Goal: Obtain resource: Download file/media

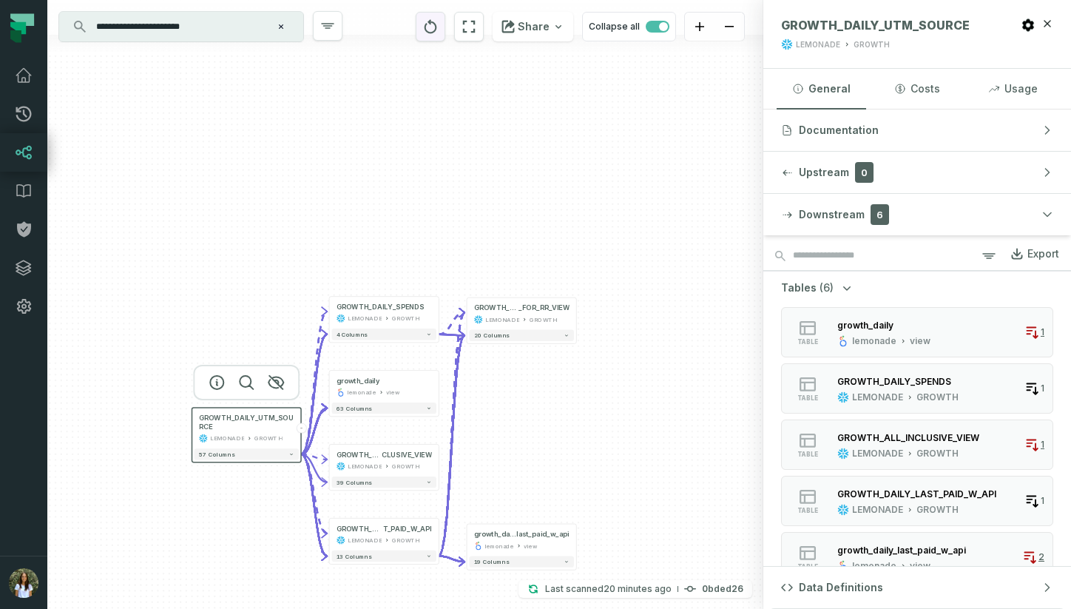
click at [437, 24] on icon "reset" at bounding box center [431, 26] width 13 height 14
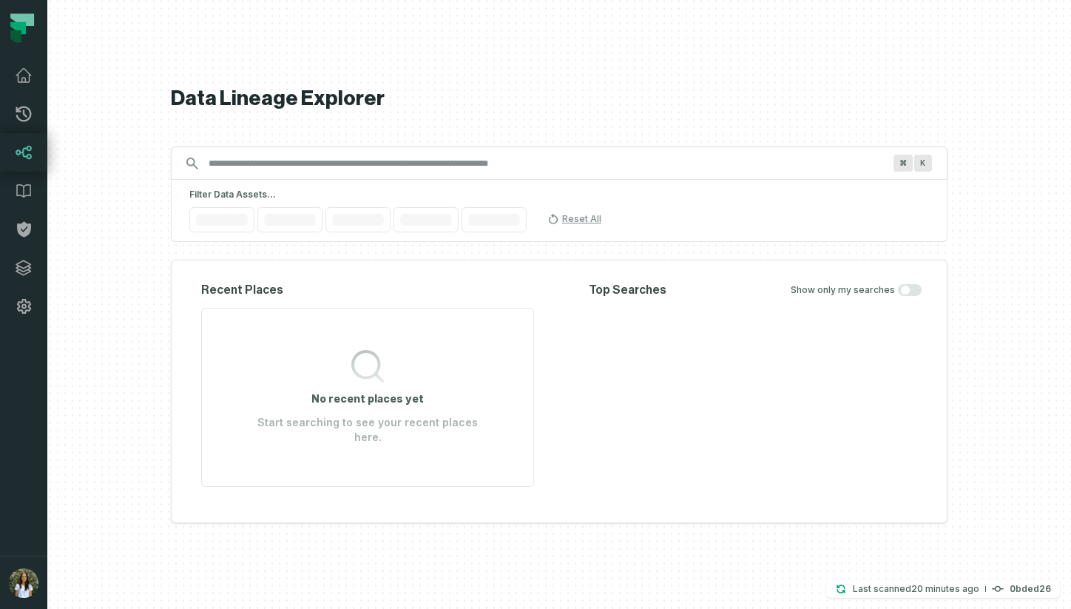
scroll to position [0, 5]
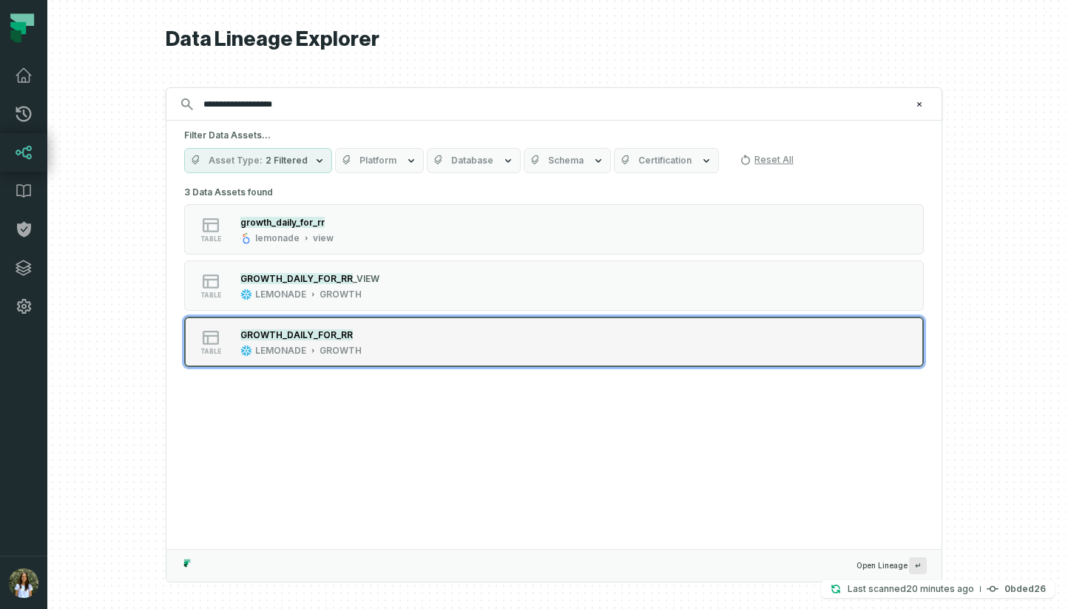
type input "**********"
click at [422, 325] on button "table GROWTH_DAILY_FOR_RR LEMONADE GROWTH" at bounding box center [554, 342] width 740 height 50
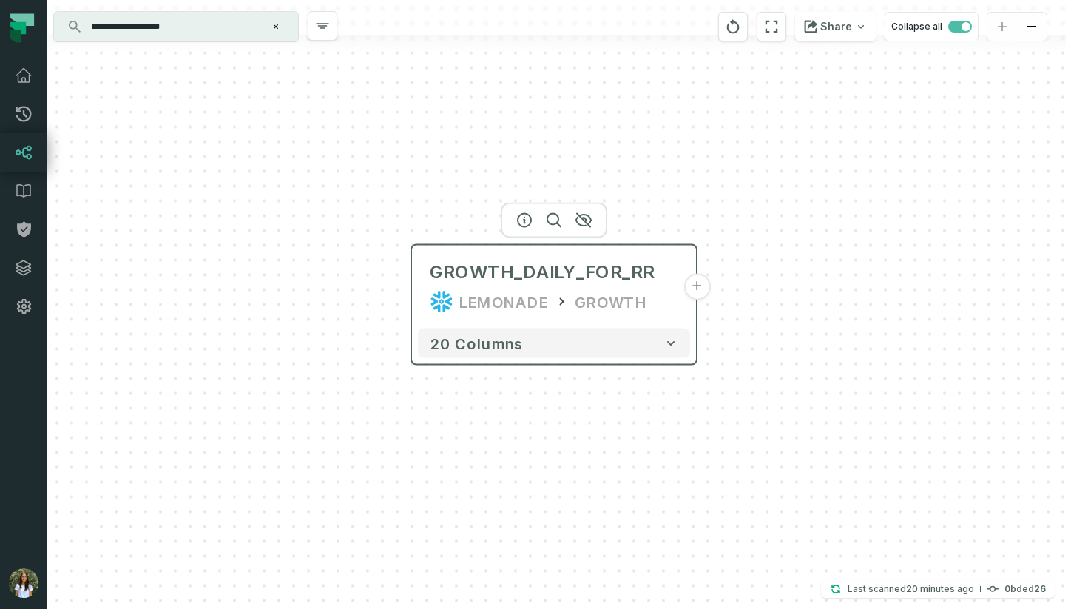
click at [691, 293] on button "+" at bounding box center [696, 287] width 27 height 27
click at [700, 290] on button "+" at bounding box center [696, 287] width 27 height 27
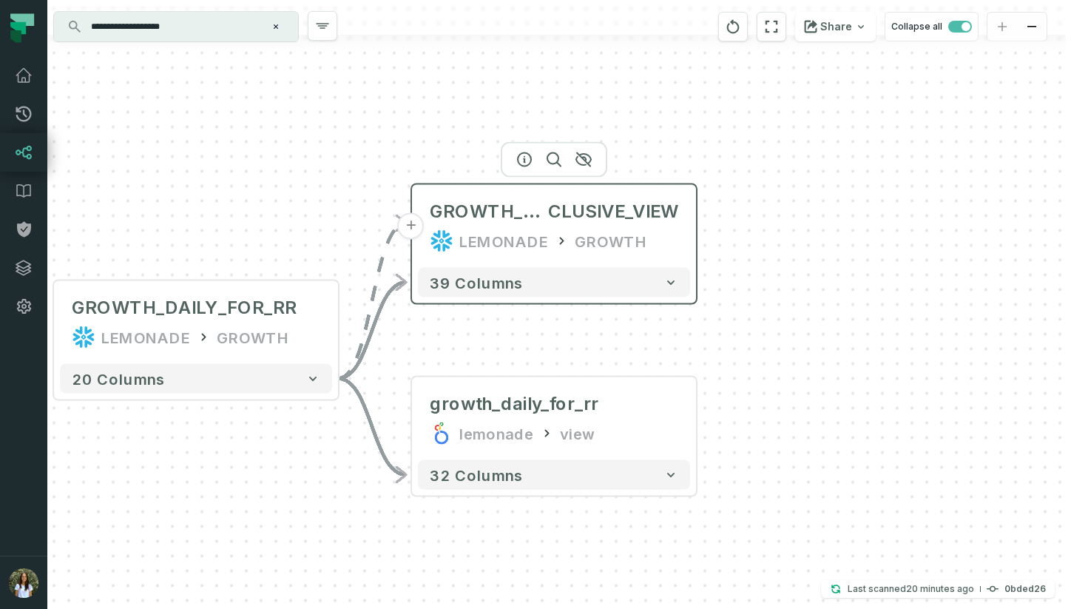
click at [650, 242] on div "LEMONADE GROWTH" at bounding box center [554, 241] width 249 height 24
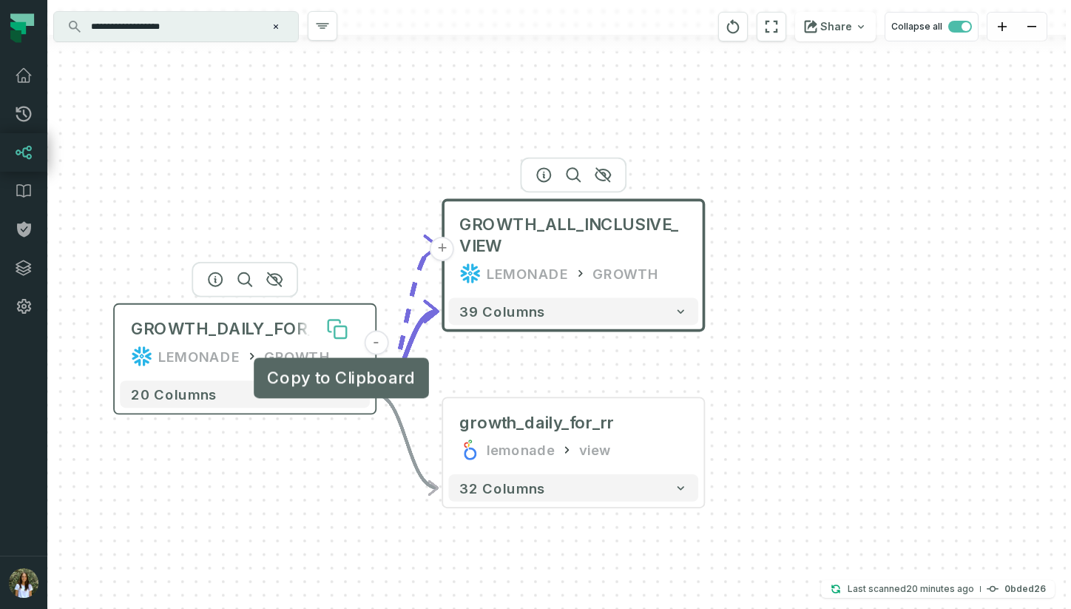
click at [341, 334] on icon at bounding box center [340, 332] width 12 height 12
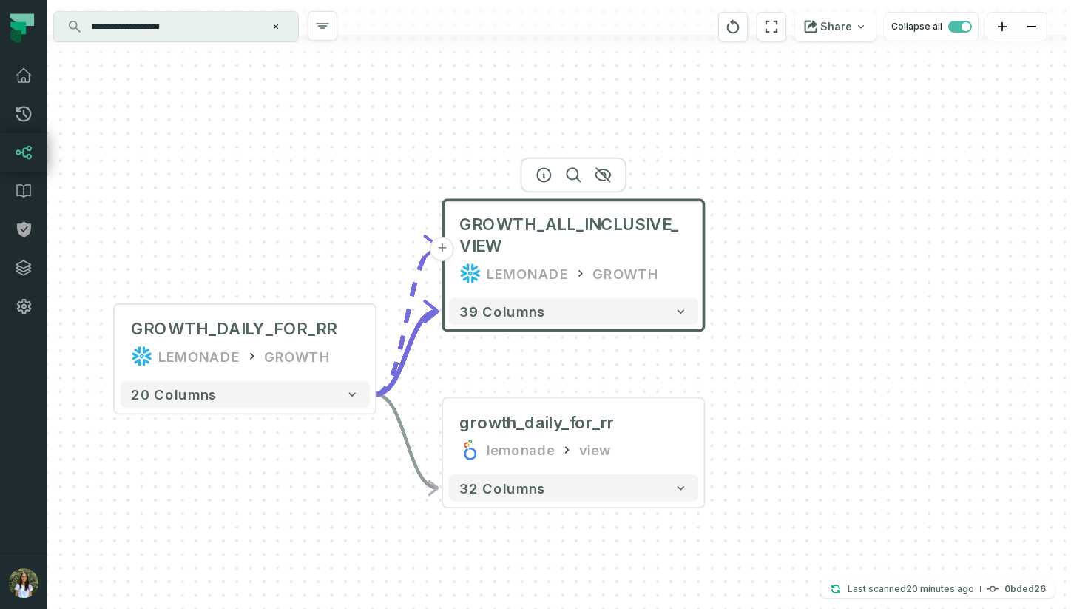
click at [197, 18] on input "**********" at bounding box center [174, 27] width 185 height 24
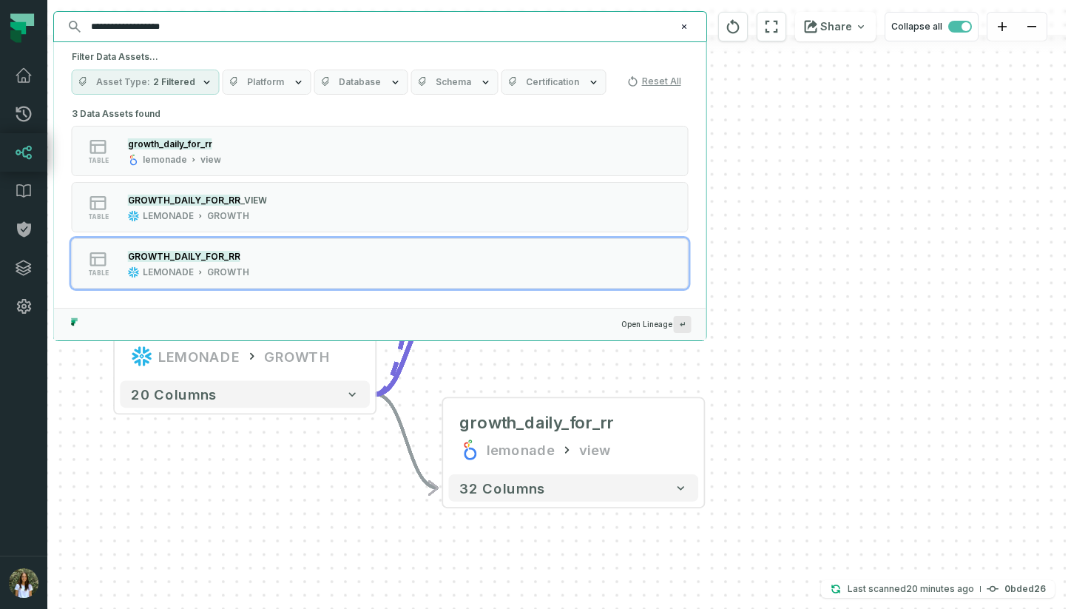
click at [197, 18] on input "**********" at bounding box center [378, 27] width 593 height 24
paste input "*"
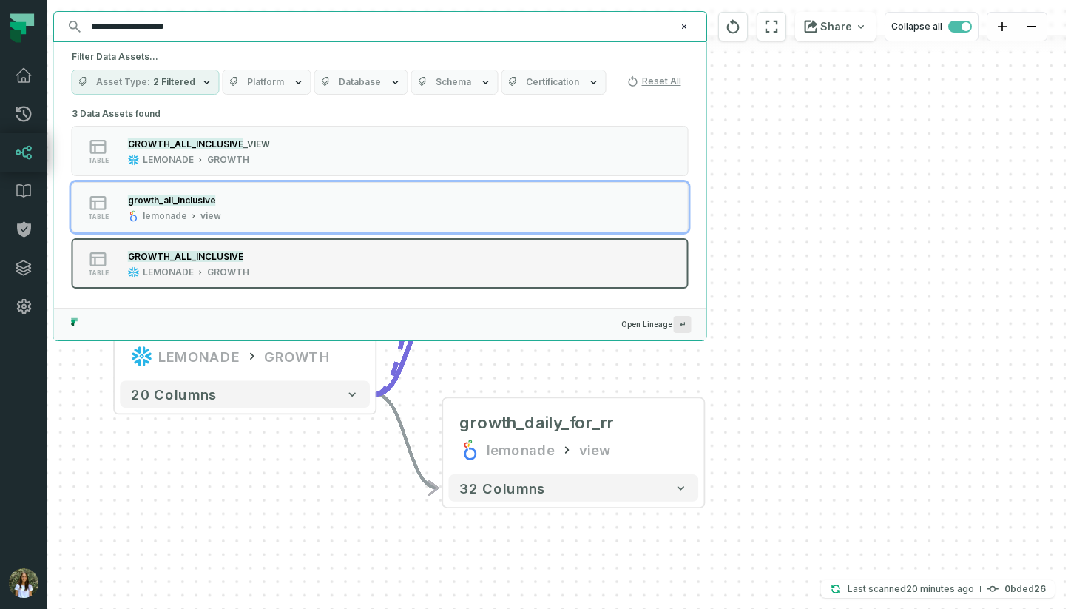
type input "**********"
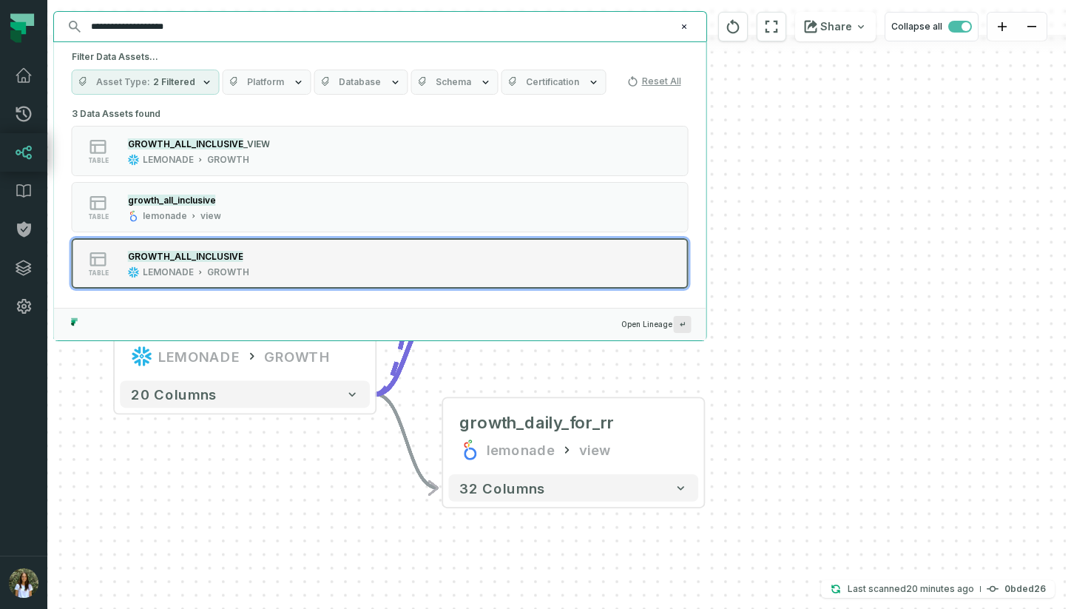
click at [246, 262] on div "GROWTH_ALL_INCLUSIVE LEMONADE GROWTH" at bounding box center [188, 264] width 133 height 30
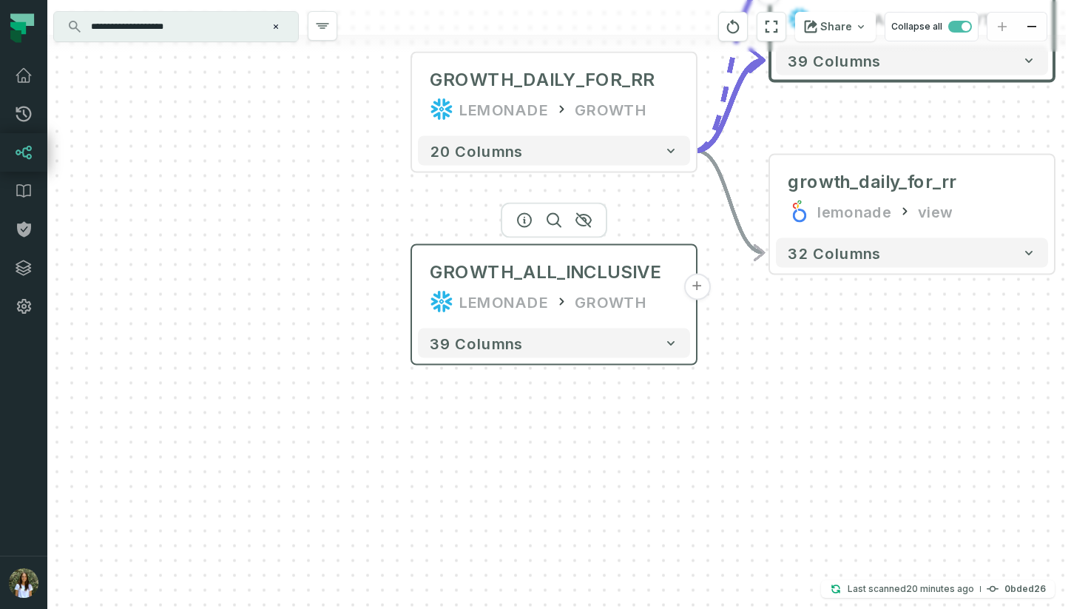
click at [692, 294] on button "+" at bounding box center [696, 287] width 27 height 27
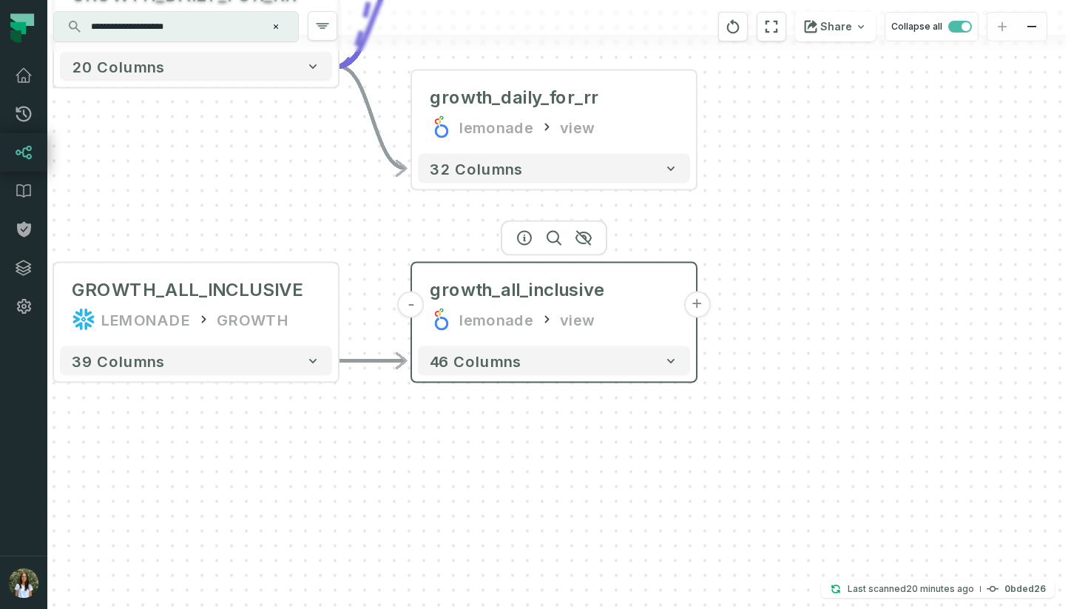
click at [698, 305] on button "+" at bounding box center [696, 304] width 27 height 27
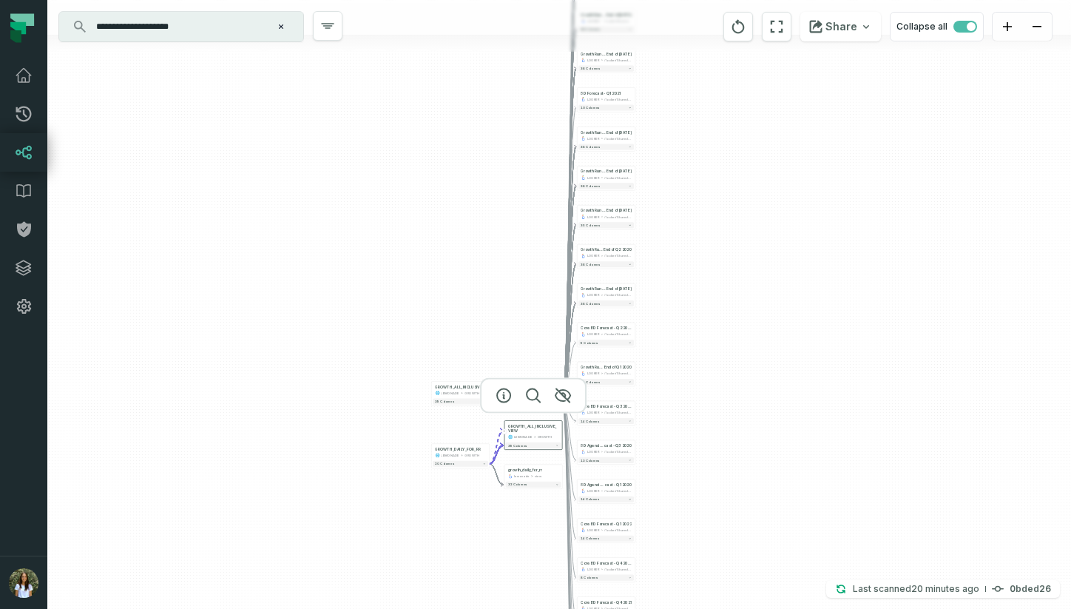
scroll to position [0, 0]
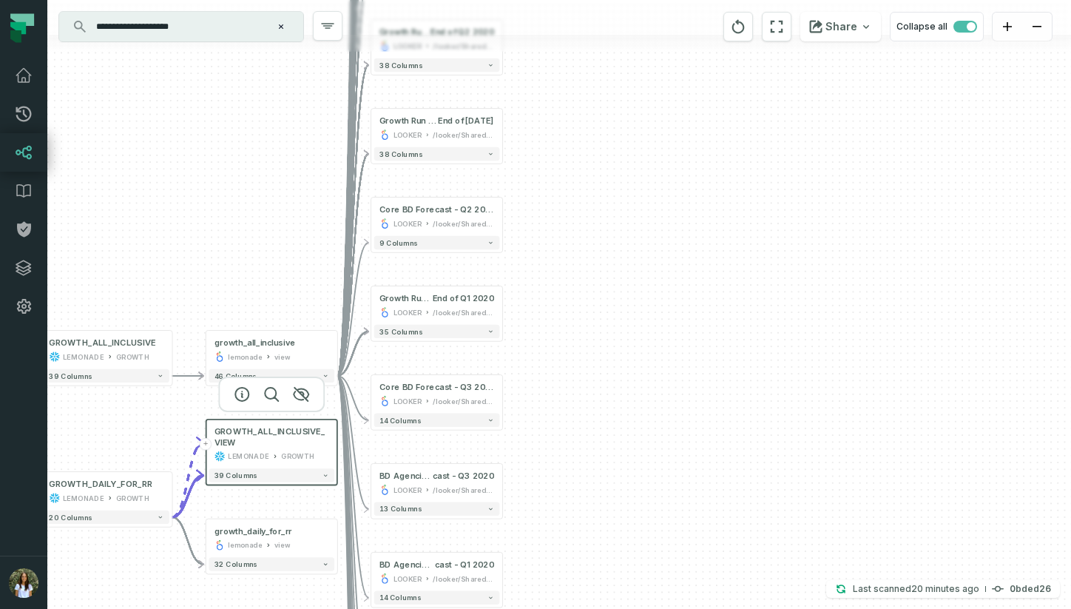
drag, startPoint x: 694, startPoint y: 314, endPoint x: 959, endPoint y: 171, distance: 300.2
click at [958, 171] on div "+ Core BD Forecast - Q2 2022 LOOKER /looker/Shared/Partnerships & Business Deve…" at bounding box center [559, 304] width 1024 height 609
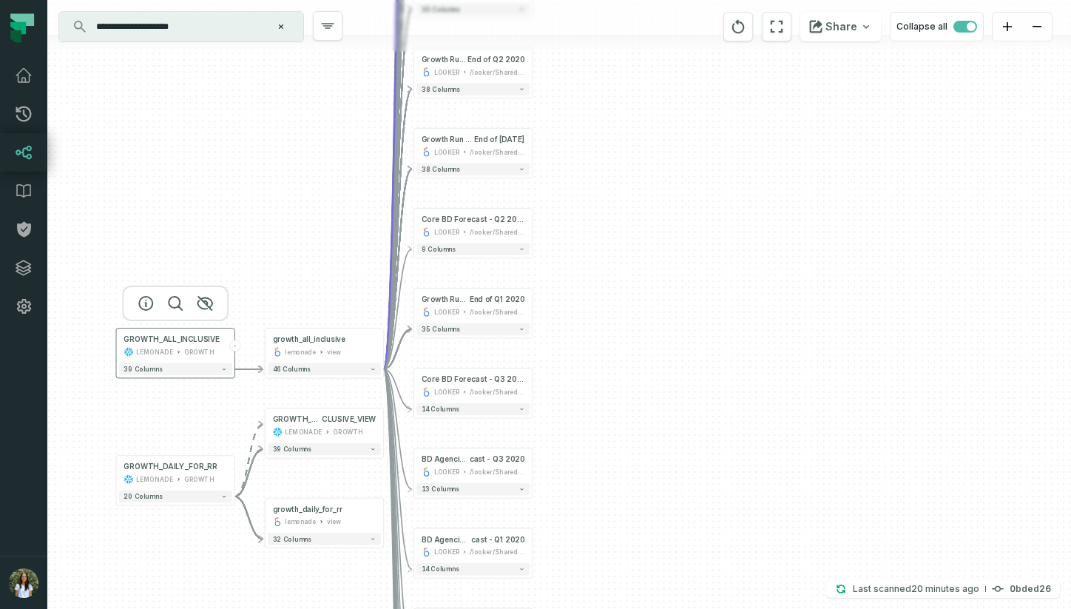
click at [209, 345] on div "GROWTH_ALL_INCLUSIVE LEMONADE GROWTH" at bounding box center [175, 346] width 113 height 30
click at [175, 355] on div "LEMONADE GROWTH" at bounding box center [176, 351] width 104 height 10
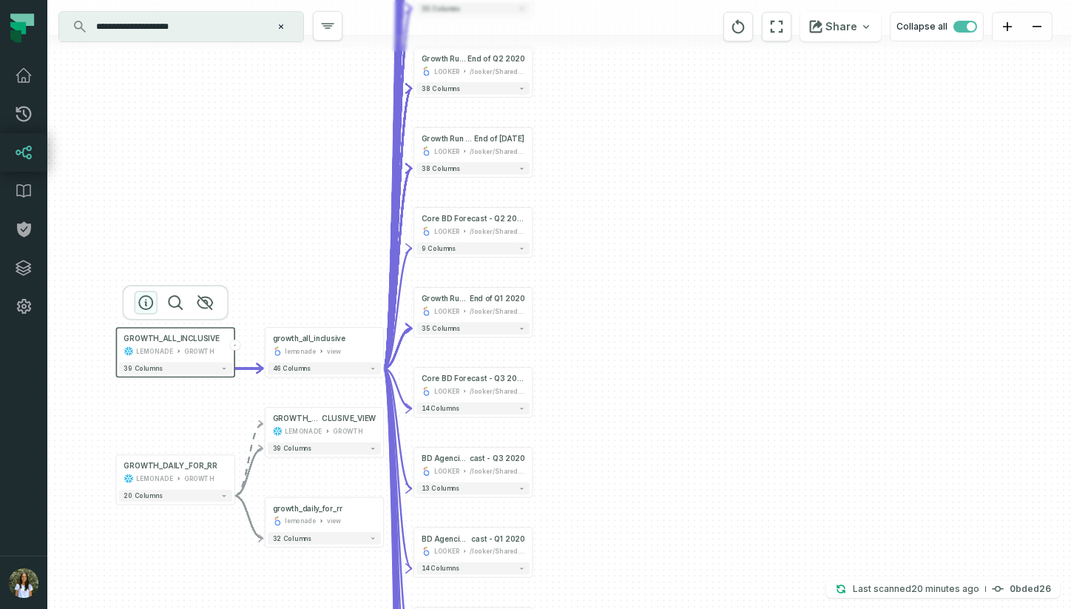
click at [146, 296] on icon "button" at bounding box center [145, 302] width 13 height 13
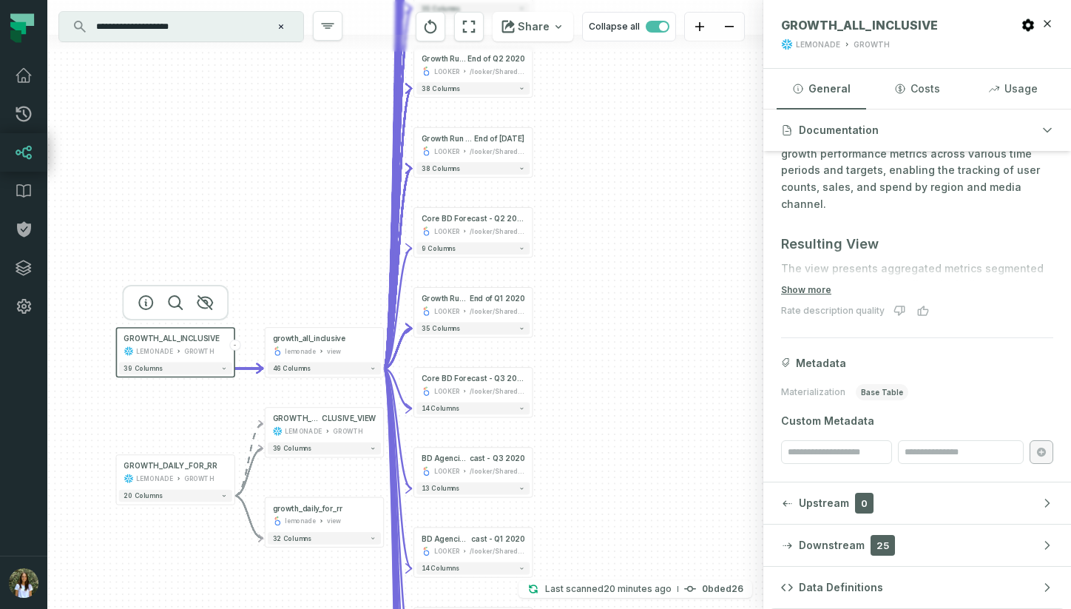
scroll to position [160, 0]
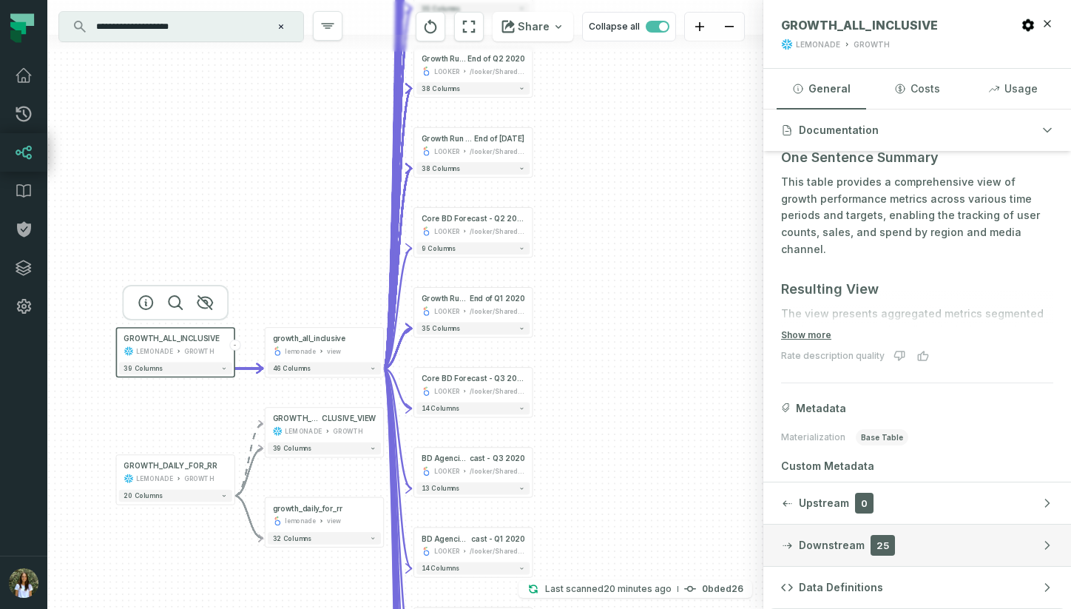
click at [1046, 544] on icon "button" at bounding box center [1047, 545] width 12 height 12
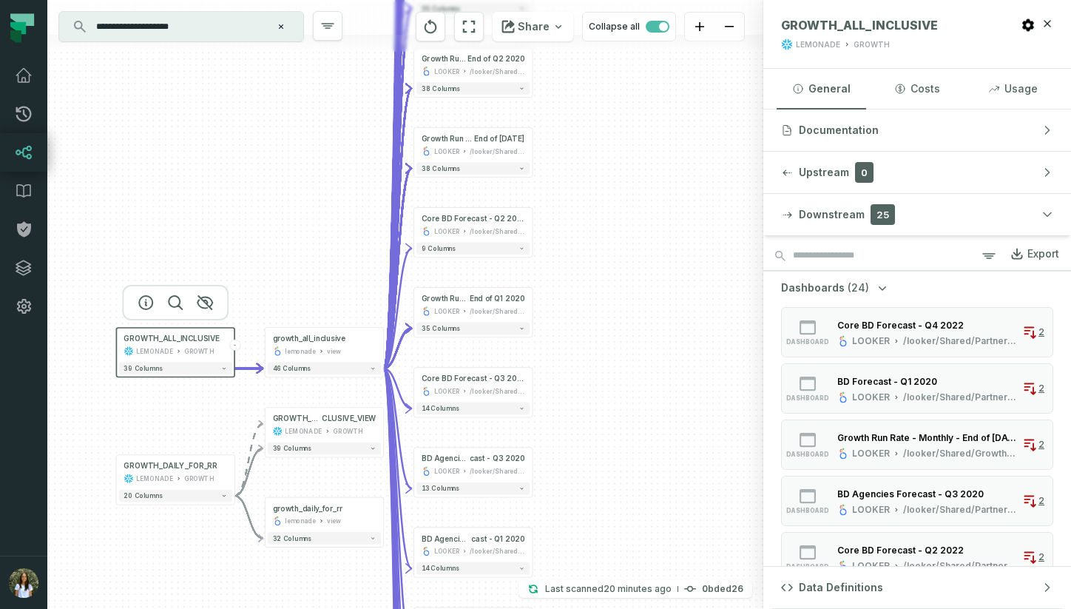
click at [1036, 251] on div "Export" at bounding box center [1043, 253] width 32 height 13
click at [184, 475] on div "GROWTH" at bounding box center [199, 478] width 30 height 10
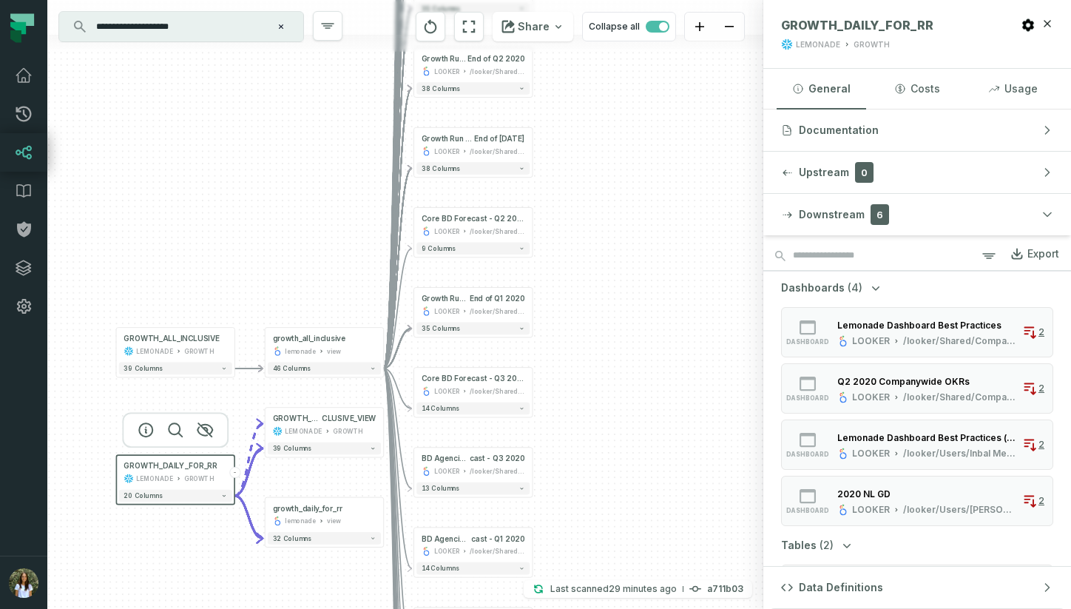
click at [1012, 256] on icon at bounding box center [1017, 256] width 11 height 4
click at [226, 34] on input "**********" at bounding box center [179, 27] width 185 height 24
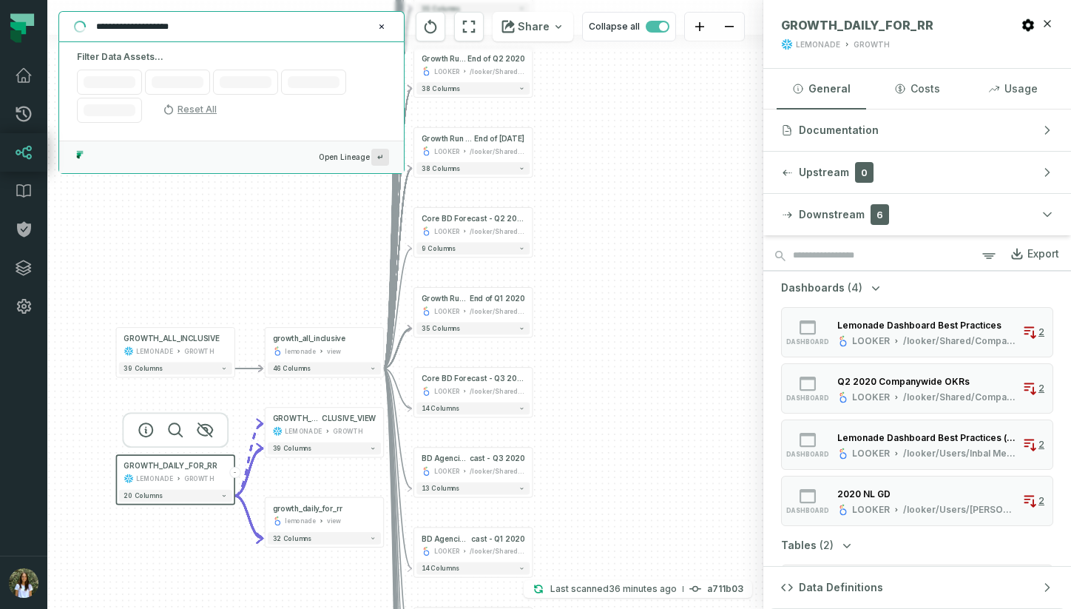
paste input "text"
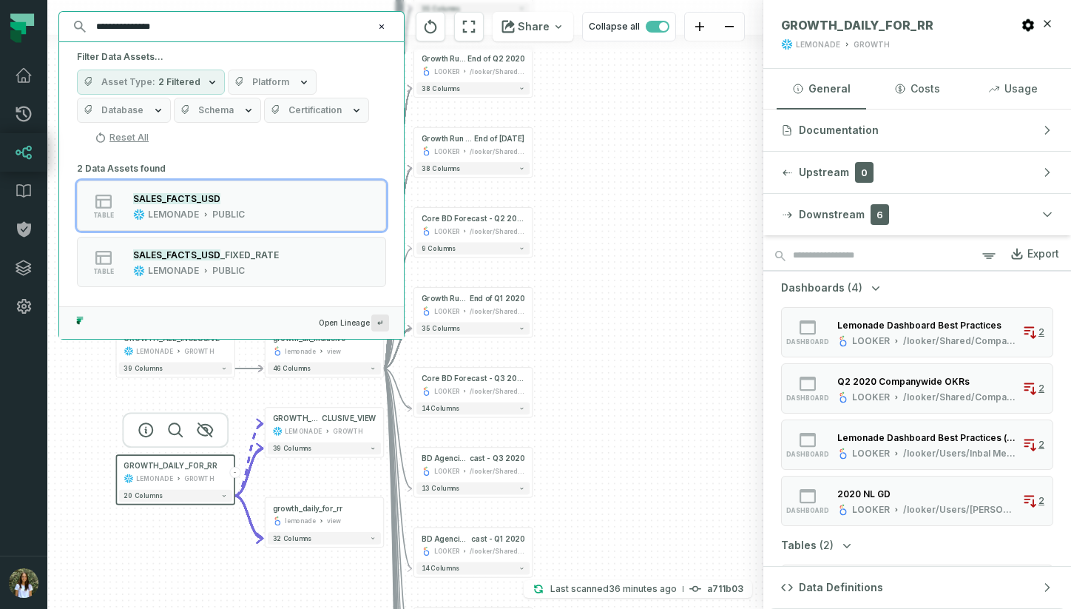
type input "**********"
click at [614, 132] on div "+ Core BD Forecast - Q2 2022 LOOKER /looker/Shared/Partnerships & Business Deve…" at bounding box center [405, 304] width 716 height 609
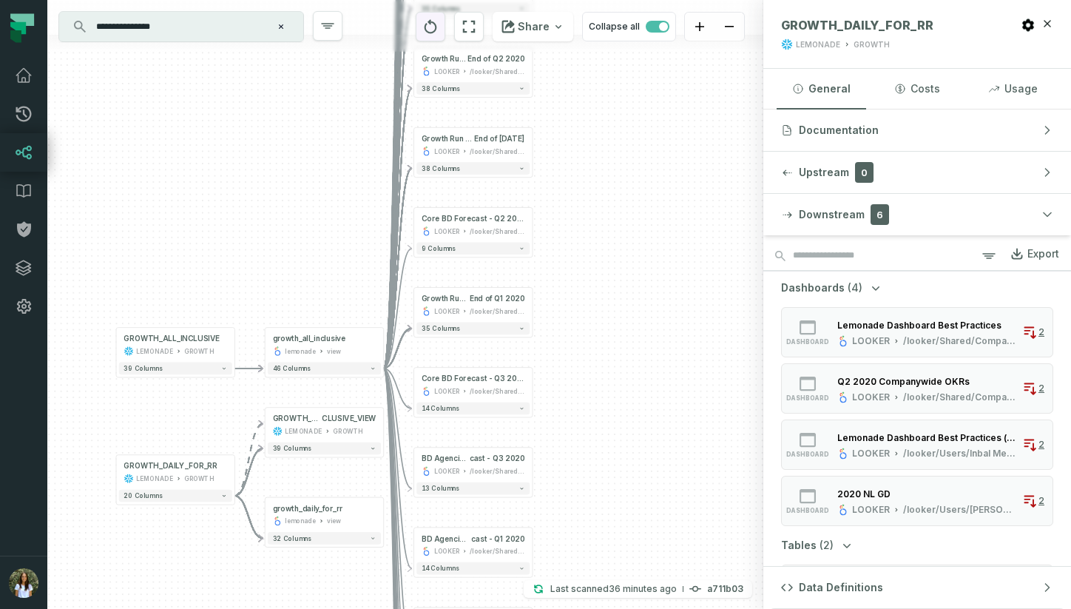
click at [435, 30] on icon "reset" at bounding box center [430, 27] width 16 height 18
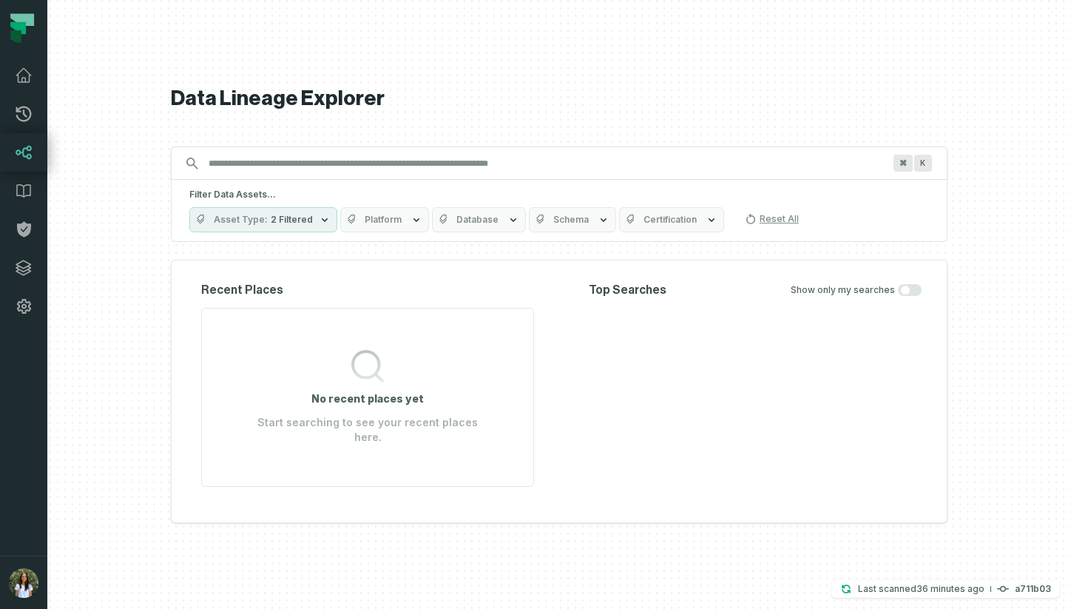
scroll to position [0, 5]
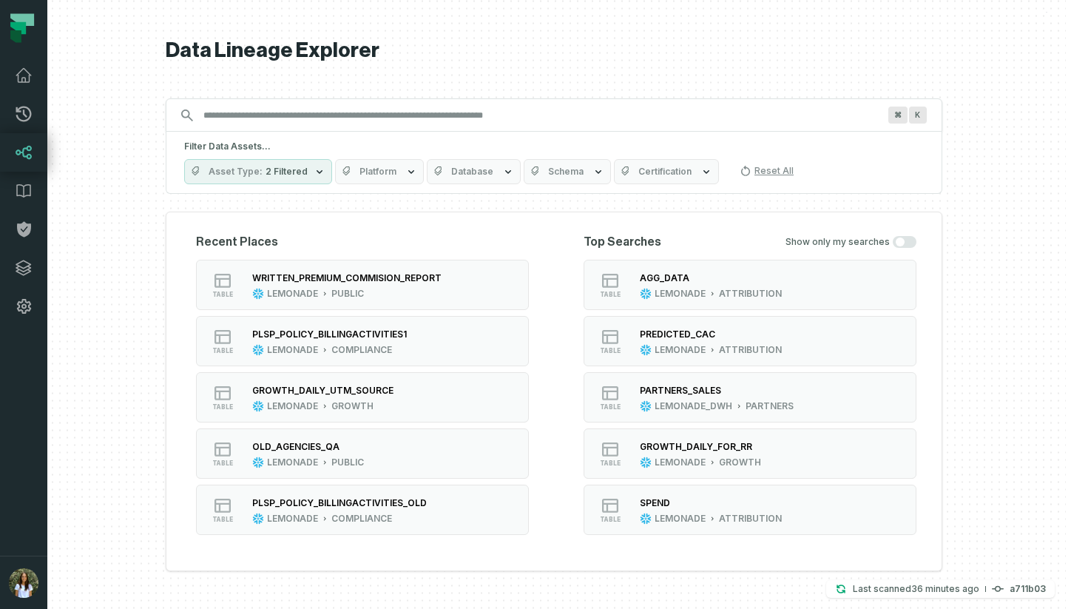
click at [277, 110] on input "Discovery Provider cmdk menu" at bounding box center [541, 116] width 692 height 24
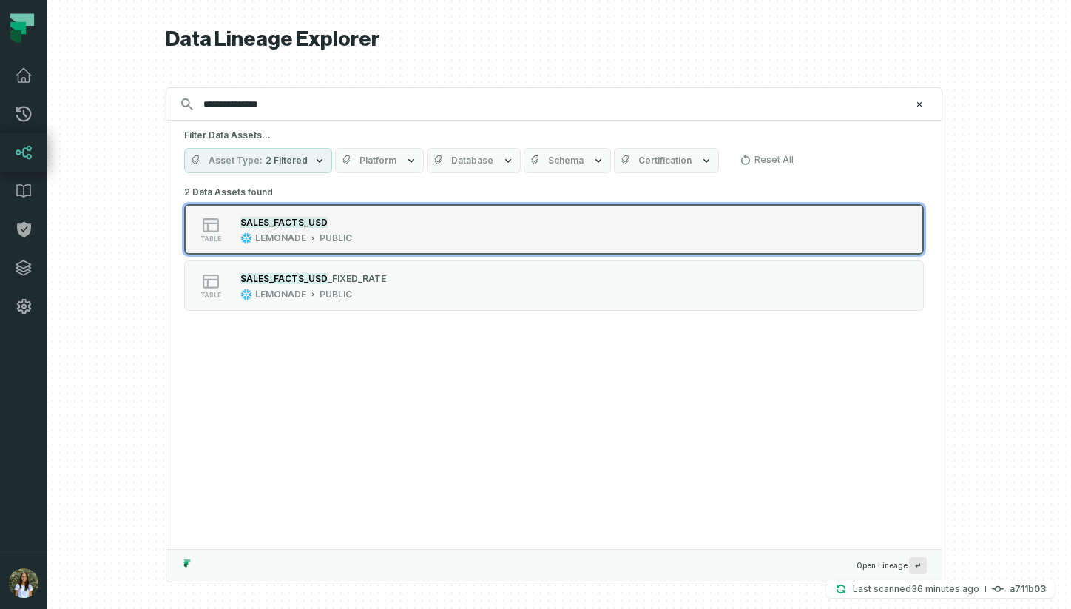
type input "**********"
click at [385, 227] on div "table SALES_FACTS_USD LEMONADE PUBLIC" at bounding box center [372, 229] width 370 height 30
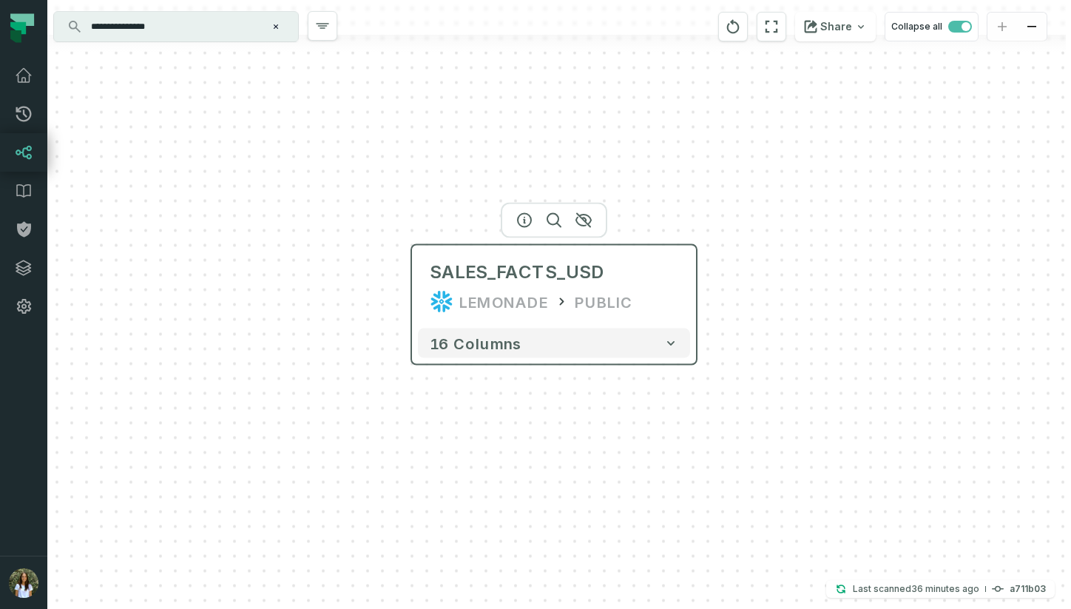
click at [652, 302] on div "LEMONADE PUBLIC" at bounding box center [554, 302] width 249 height 24
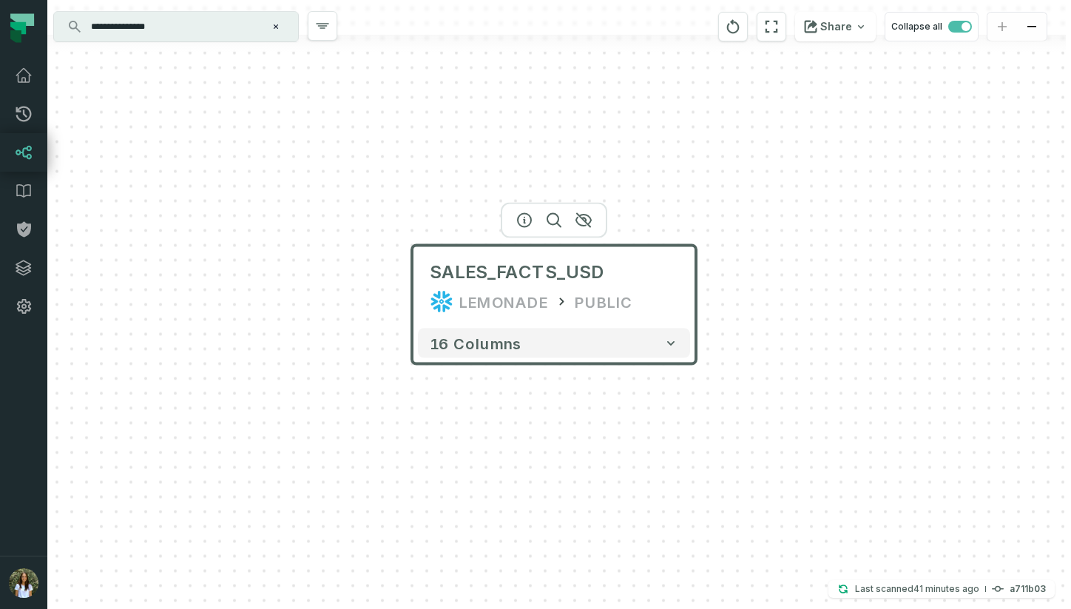
click at [274, 28] on icon "Clear search query" at bounding box center [275, 26] width 9 height 9
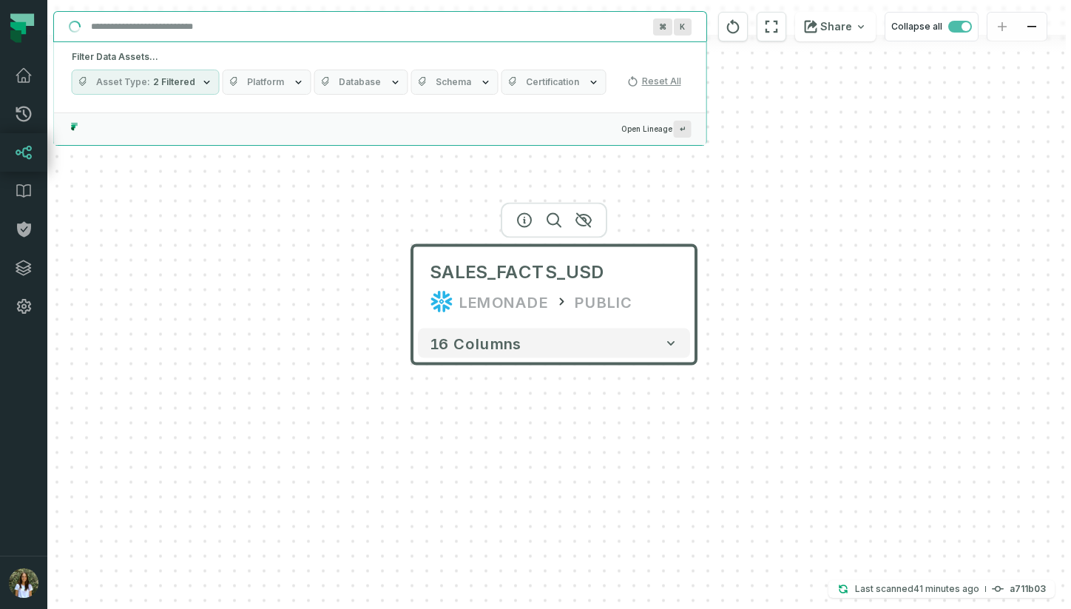
click at [259, 25] on input "Discovery Provider cmdk menu" at bounding box center [366, 27] width 569 height 24
paste input "**********"
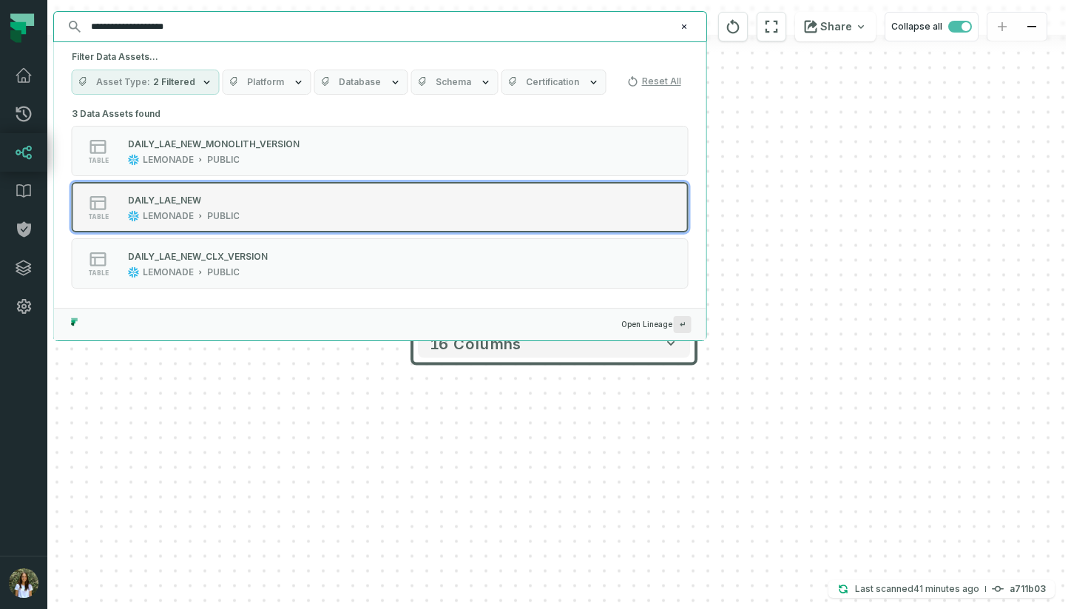
type input "**********"
click at [298, 212] on div "table DAILY_LAE_NEW LEMONADE PUBLIC" at bounding box center [260, 207] width 370 height 30
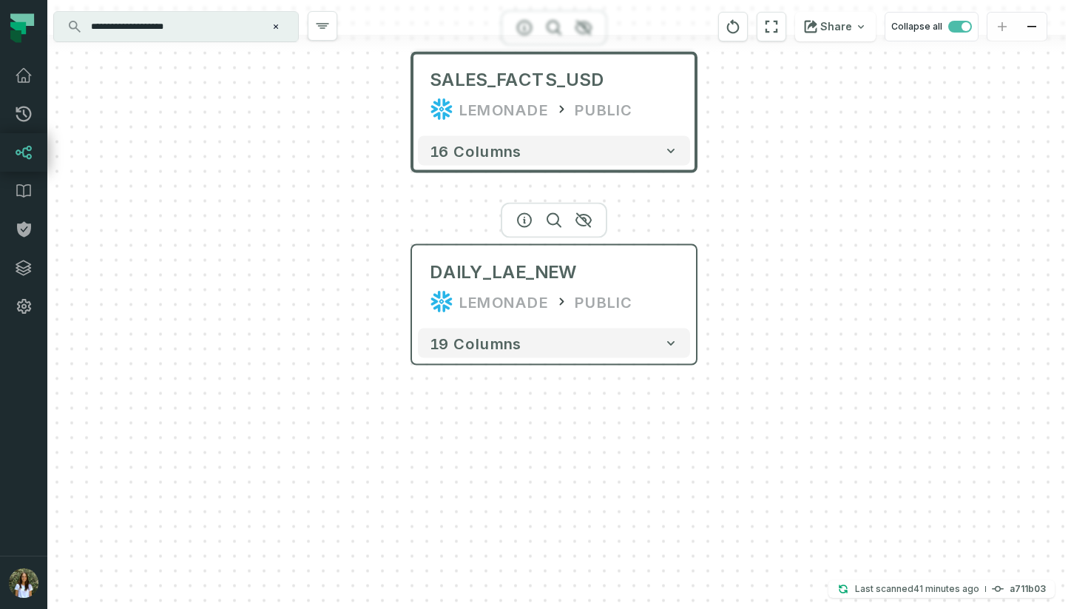
click at [651, 312] on div "LEMONADE PUBLIC" at bounding box center [554, 302] width 249 height 24
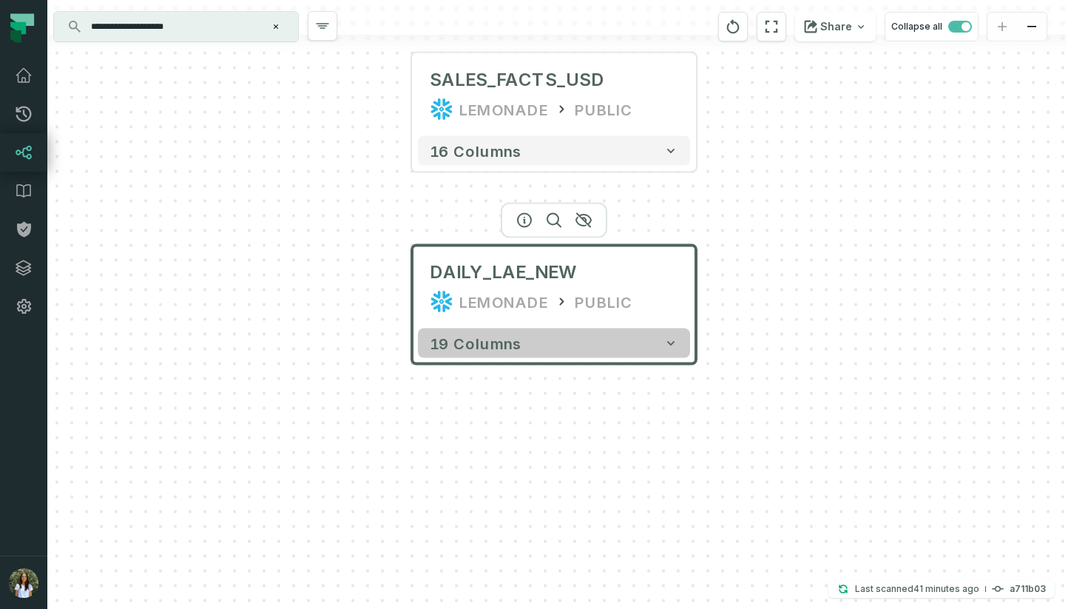
click at [561, 344] on button "19 columns" at bounding box center [554, 343] width 272 height 30
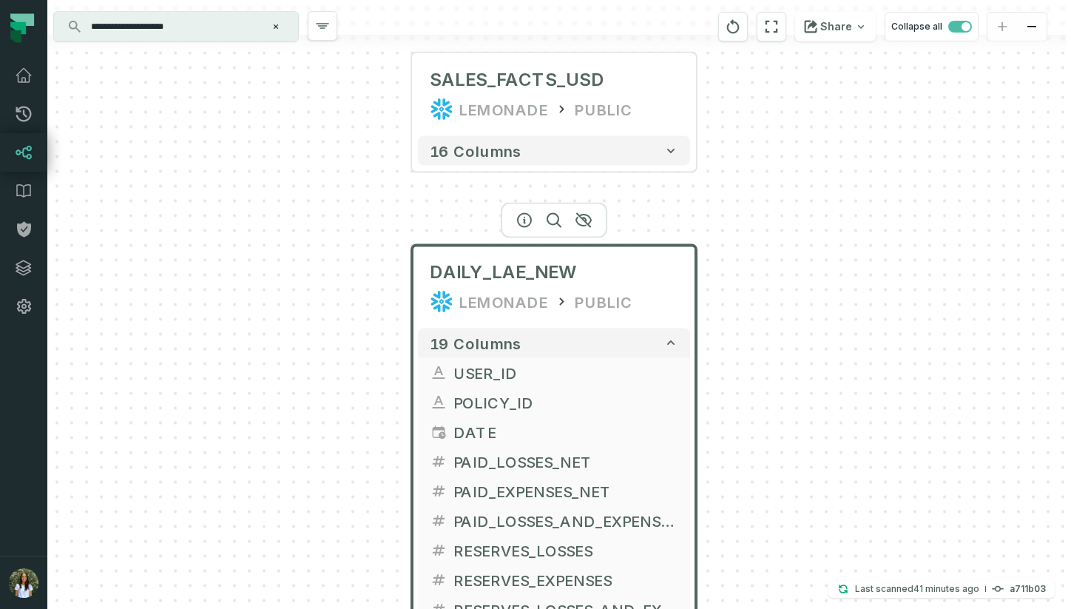
click at [683, 308] on div "DAILY_LAE_NEW LEMONADE PUBLIC" at bounding box center [554, 286] width 272 height 71
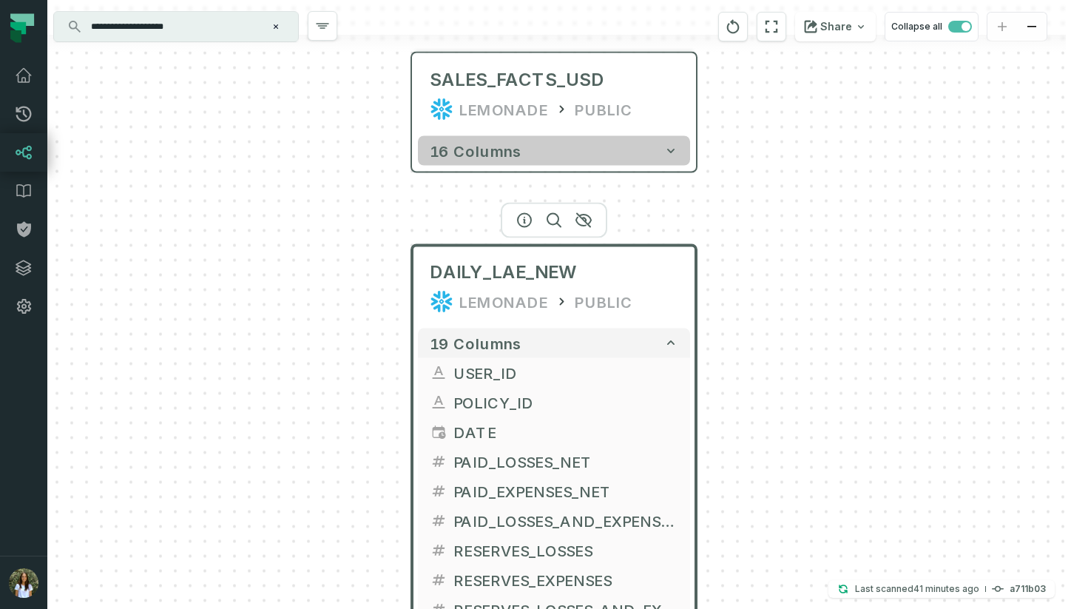
click at [663, 152] on icon "button" at bounding box center [670, 150] width 15 height 15
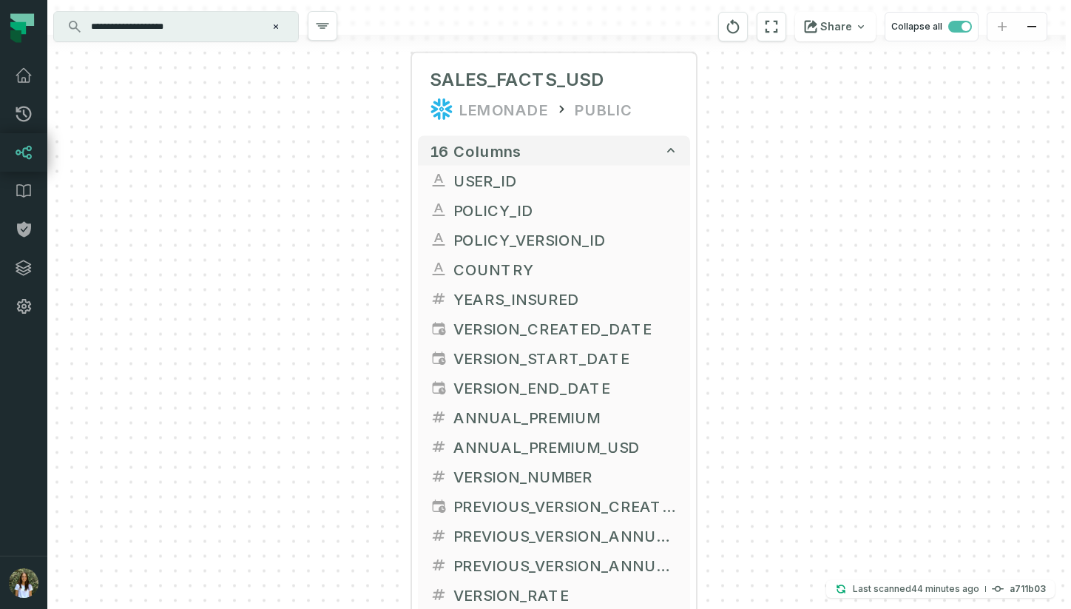
click at [216, 31] on input "**********" at bounding box center [174, 27] width 185 height 24
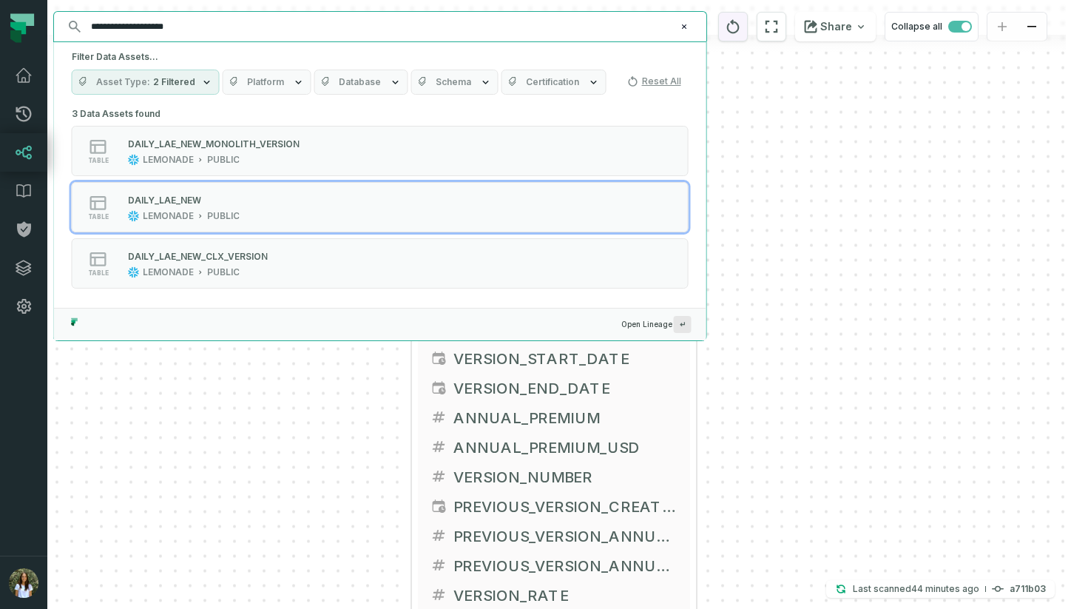
click at [736, 27] on icon "reset" at bounding box center [733, 27] width 16 height 18
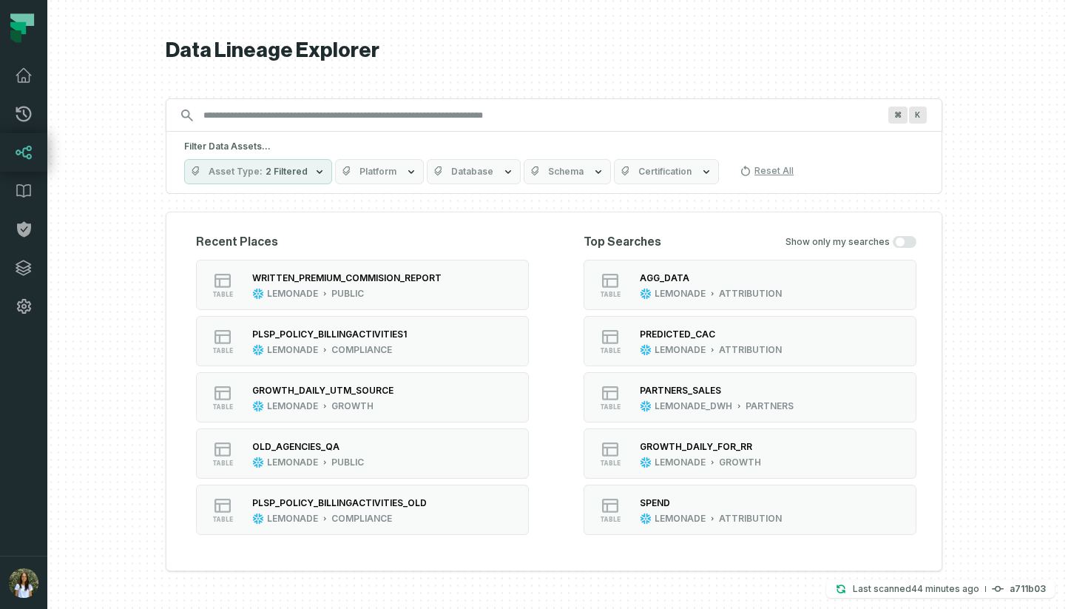
click at [511, 126] on input "Discovery Provider cmdk menu" at bounding box center [541, 116] width 692 height 24
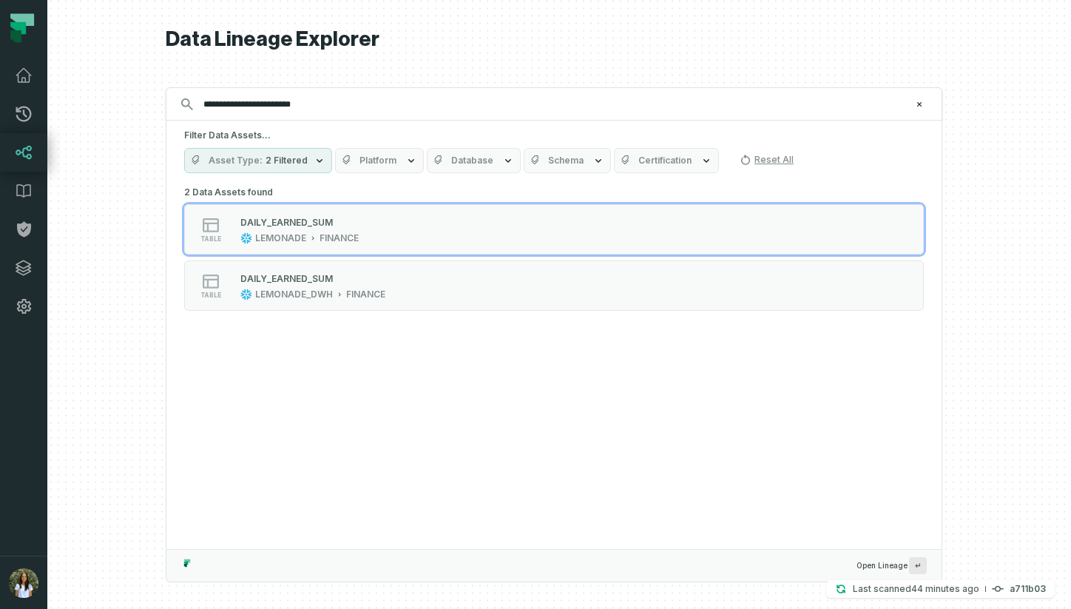
type input "**********"
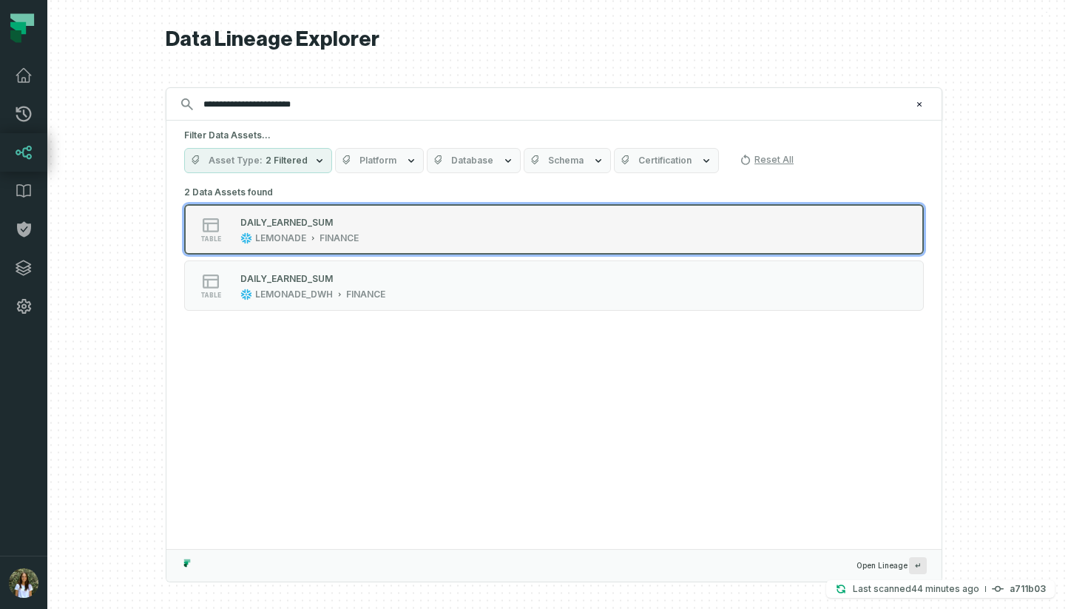
click at [374, 237] on div "table DAILY_EARNED_SUM LEMONADE FINANCE" at bounding box center [372, 229] width 370 height 30
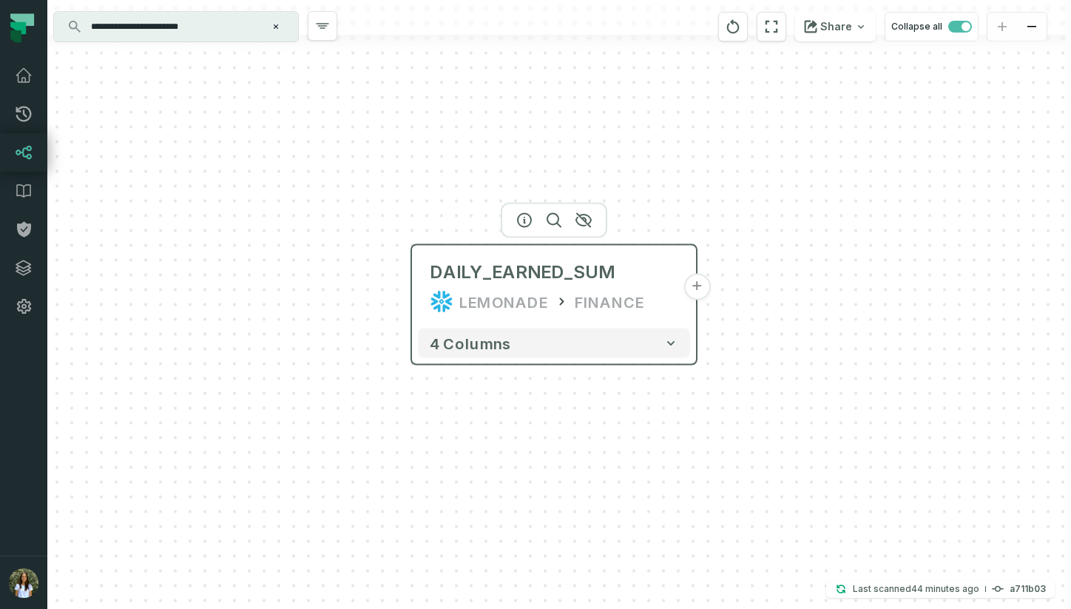
click at [693, 288] on button "+" at bounding box center [696, 287] width 27 height 27
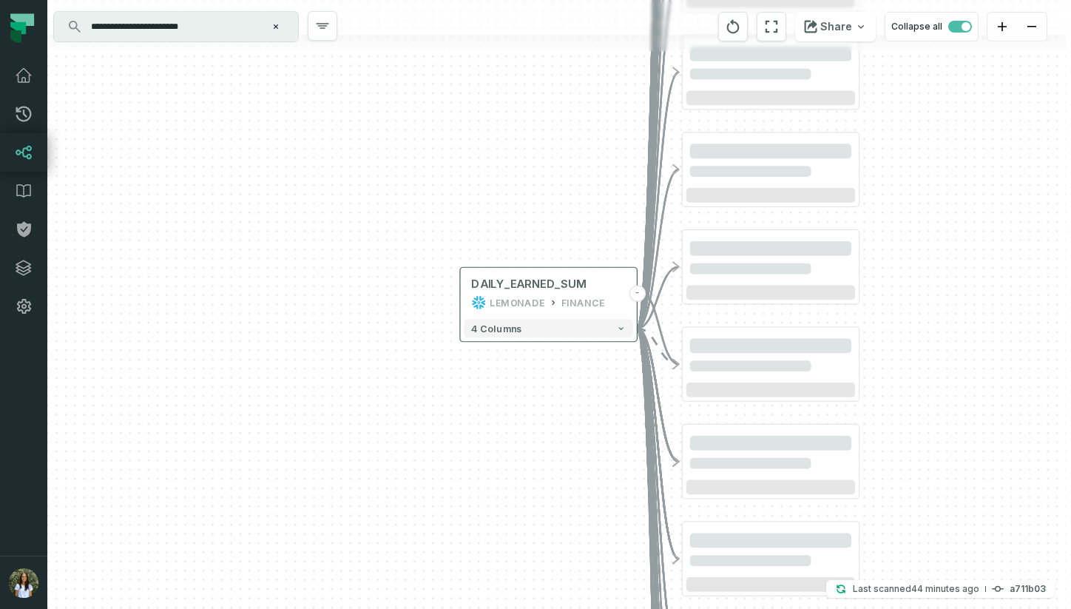
scroll to position [0, 0]
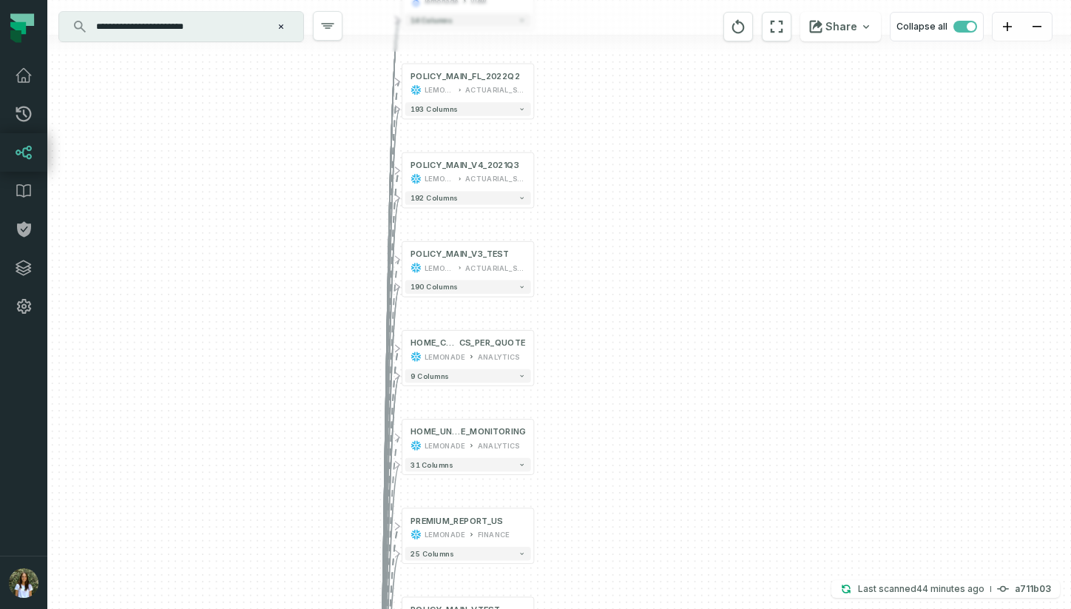
drag, startPoint x: 645, startPoint y: 193, endPoint x: 800, endPoint y: 422, distance: 276.3
click at [802, 422] on div "+ daily_earned_premium_sf lemonade view + 14 columns + POLICY_MAIN_FL_2022Q2 LE…" at bounding box center [559, 304] width 1024 height 609
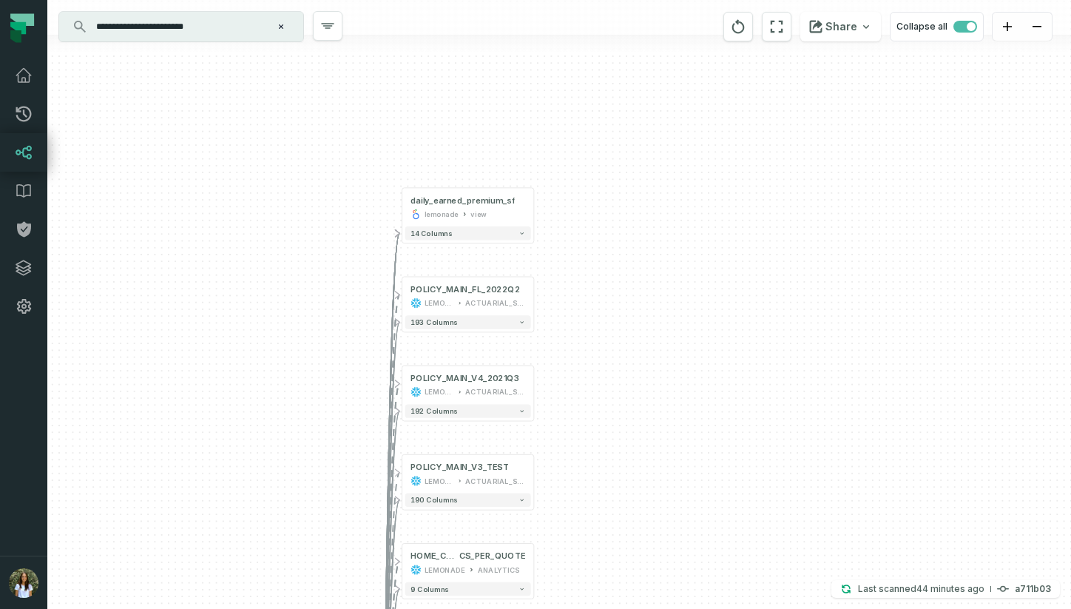
drag, startPoint x: 688, startPoint y: 75, endPoint x: 676, endPoint y: 277, distance: 201.5
click at [676, 277] on div "+ daily_earned_premium_sf lemonade view + 14 columns + POLICY_MAIN_FL_2022Q2 LE…" at bounding box center [559, 304] width 1024 height 609
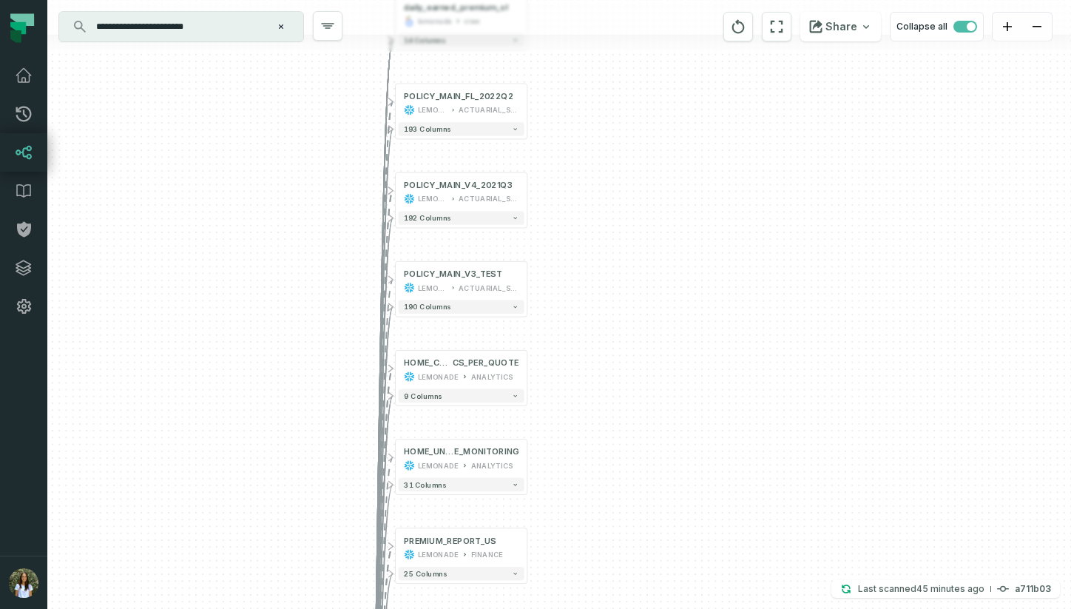
drag, startPoint x: 676, startPoint y: 277, endPoint x: 668, endPoint y: 81, distance: 196.2
click at [668, 81] on div "+ daily_earned_premium_sf lemonade view + 14 columns + POLICY_MAIN_FL_2022Q2 LE…" at bounding box center [559, 304] width 1024 height 609
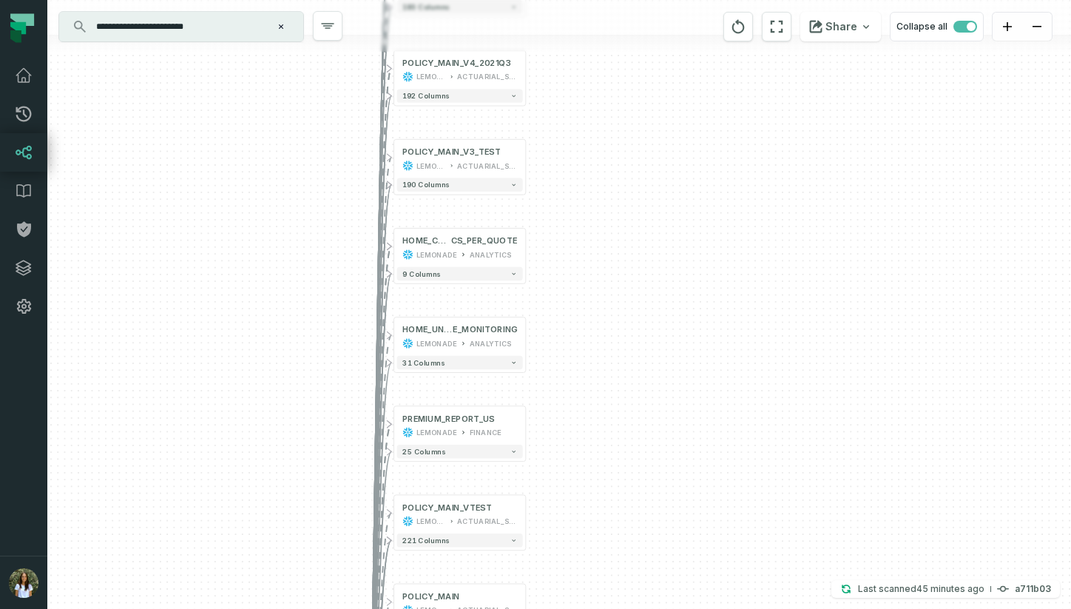
drag, startPoint x: 669, startPoint y: 264, endPoint x: 667, endPoint y: 140, distance: 124.3
click at [667, 140] on div "+ daily_earned_premium_sf lemonade view + 14 columns + POLICY_MAIN_FL_2022Q2 LE…" at bounding box center [559, 304] width 1024 height 609
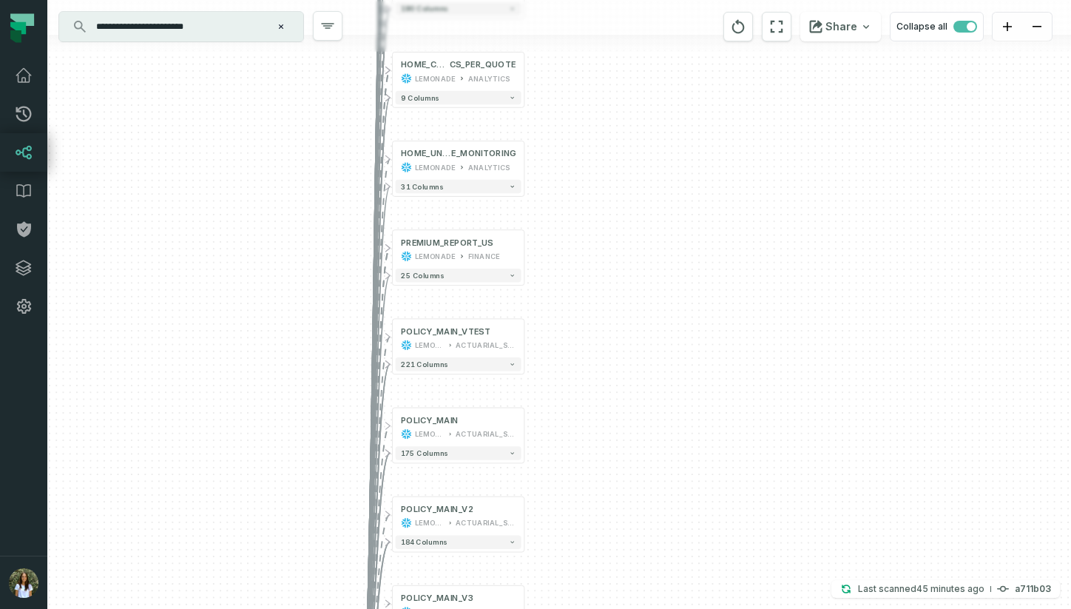
drag, startPoint x: 667, startPoint y: 195, endPoint x: 667, endPoint y: 106, distance: 88.8
click at [667, 106] on div "+ daily_earned_premium_sf lemonade view + 14 columns + POLICY_MAIN_FL_2022Q2 LE…" at bounding box center [559, 304] width 1024 height 609
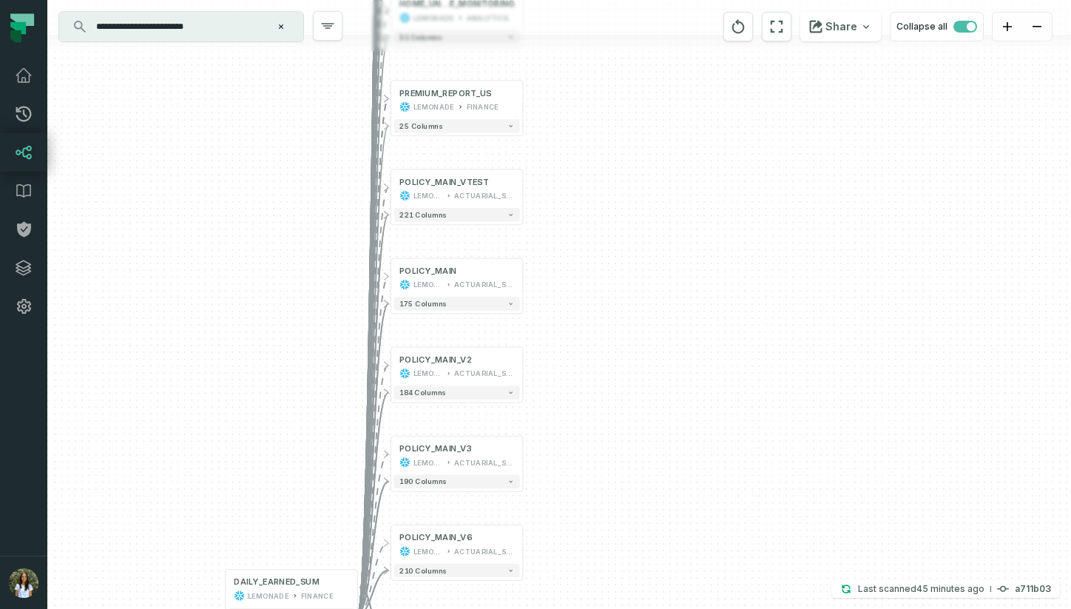
drag, startPoint x: 677, startPoint y: 197, endPoint x: 674, endPoint y: 80, distance: 117.7
click at [675, 81] on div "+ daily_earned_premium_sf lemonade view + 14 columns + POLICY_MAIN_FL_2022Q2 LE…" at bounding box center [559, 304] width 1024 height 609
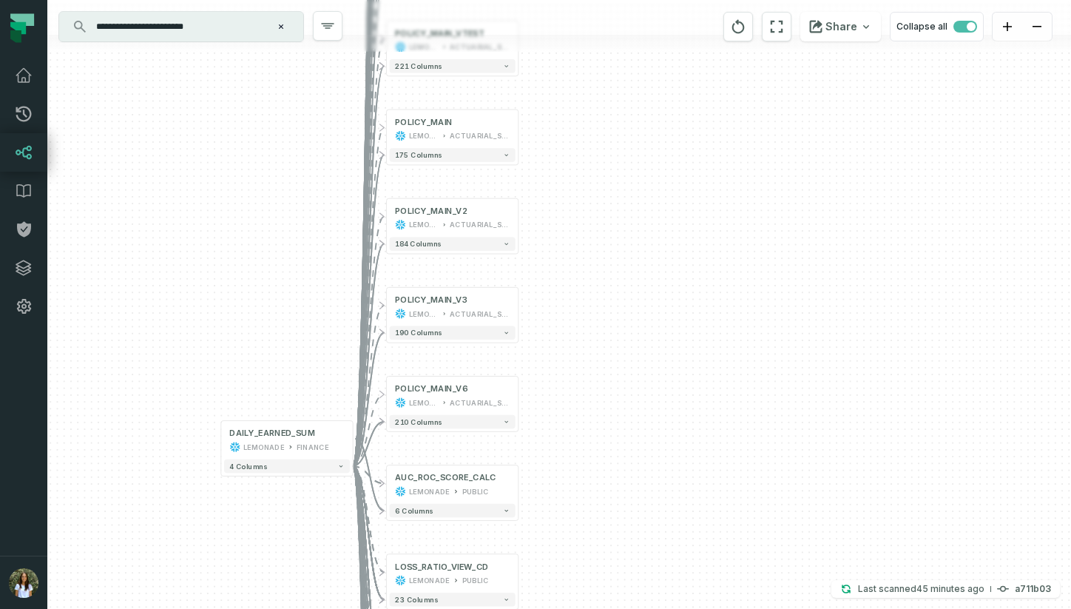
drag, startPoint x: 659, startPoint y: 297, endPoint x: 647, endPoint y: 133, distance: 164.6
click at [647, 133] on div "+ daily_earned_premium_sf lemonade view + 14 columns + POLICY_MAIN_FL_2022Q2 LE…" at bounding box center [559, 304] width 1024 height 609
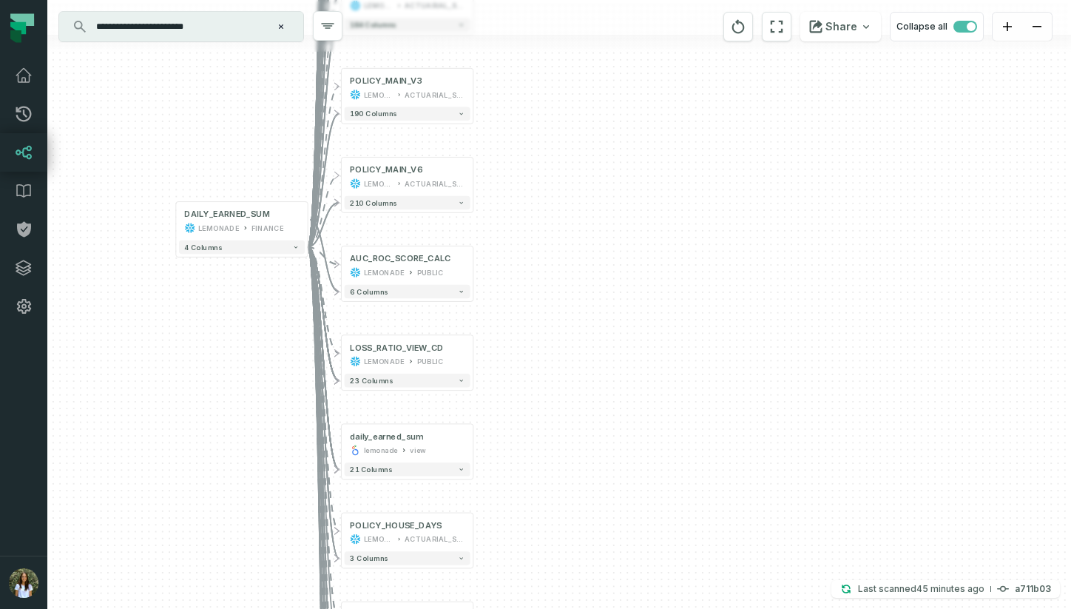
drag, startPoint x: 651, startPoint y: 305, endPoint x: 612, endPoint y: 44, distance: 264.0
click at [612, 44] on div "+ daily_earned_premium_sf lemonade view + 14 columns + POLICY_MAIN_FL_2022Q2 LE…" at bounding box center [559, 304] width 1024 height 609
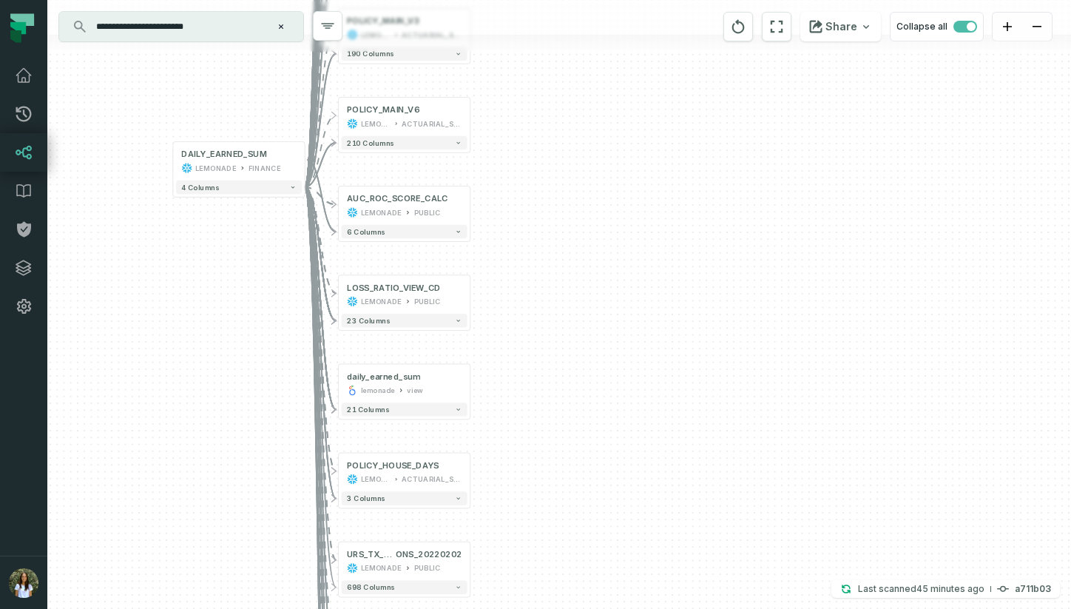
click at [631, 278] on div "+ daily_earned_premium_sf lemonade view + 14 columns + POLICY_MAIN_FL_2022Q2 LE…" at bounding box center [559, 304] width 1024 height 609
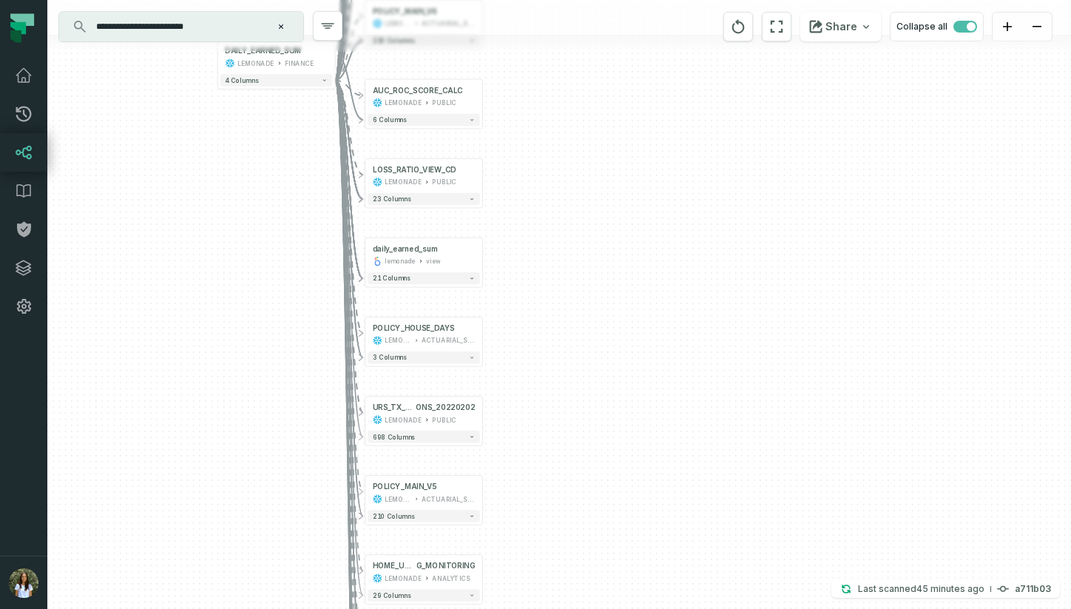
drag, startPoint x: 631, startPoint y: 305, endPoint x: 618, endPoint y: 173, distance: 133.0
click at [618, 173] on div "+ daily_earned_premium_sf lemonade view + 14 columns + POLICY_MAIN_FL_2022Q2 LE…" at bounding box center [559, 304] width 1024 height 609
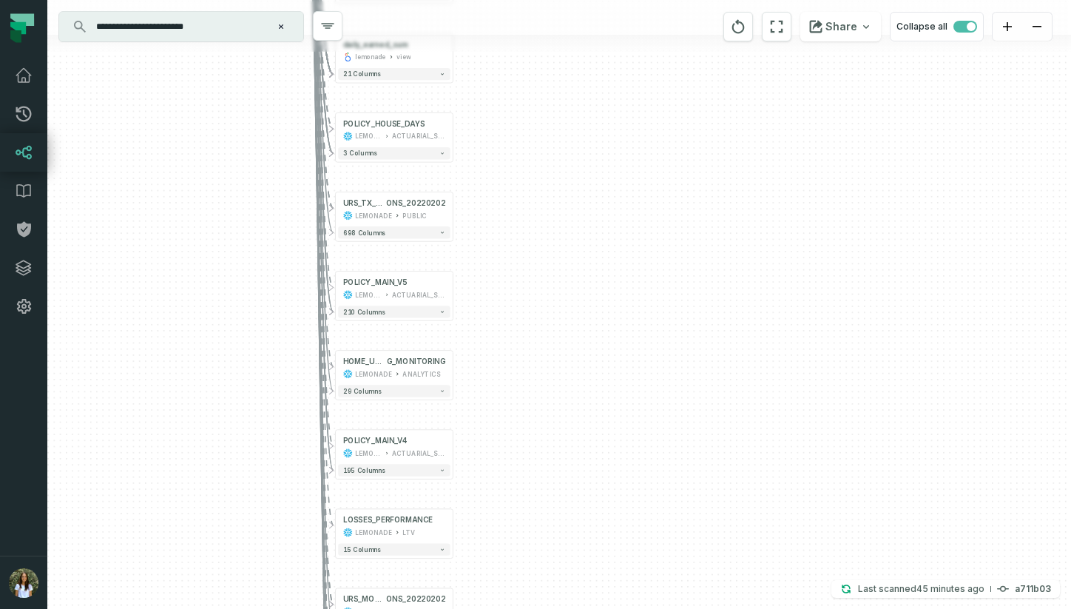
drag, startPoint x: 652, startPoint y: 316, endPoint x: 629, endPoint y: 150, distance: 167.2
click at [629, 150] on div "+ daily_earned_premium_sf lemonade view + 14 columns + POLICY_MAIN_FL_2022Q2 LE…" at bounding box center [559, 304] width 1024 height 609
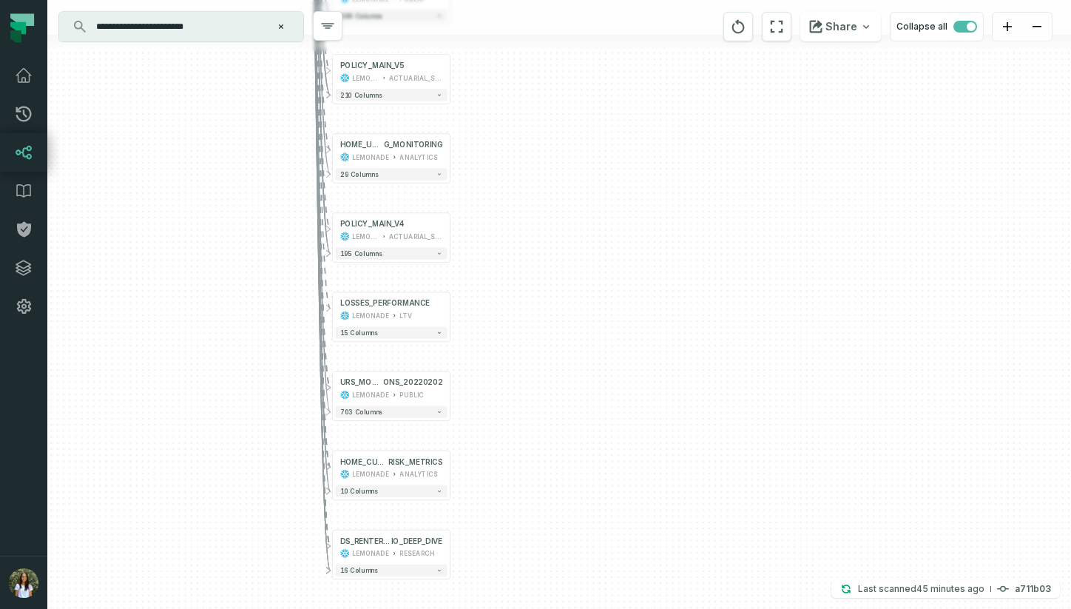
drag, startPoint x: 640, startPoint y: 324, endPoint x: 637, endPoint y: 107, distance: 217.5
click at [637, 107] on div "+ daily_earned_premium_sf lemonade view + 14 columns + POLICY_MAIN_FL_2022Q2 LE…" at bounding box center [559, 304] width 1024 height 609
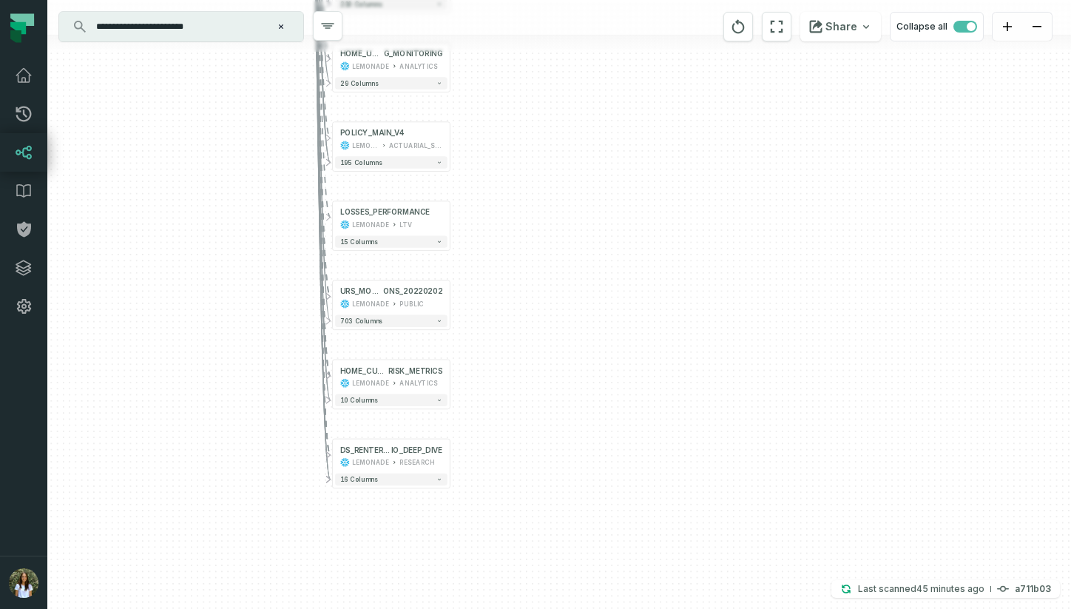
drag, startPoint x: 636, startPoint y: 281, endPoint x: 633, endPoint y: 187, distance: 94.0
click at [634, 188] on div "+ daily_earned_premium_sf lemonade view + 14 columns + POLICY_MAIN_FL_2022Q2 LE…" at bounding box center [559, 304] width 1024 height 609
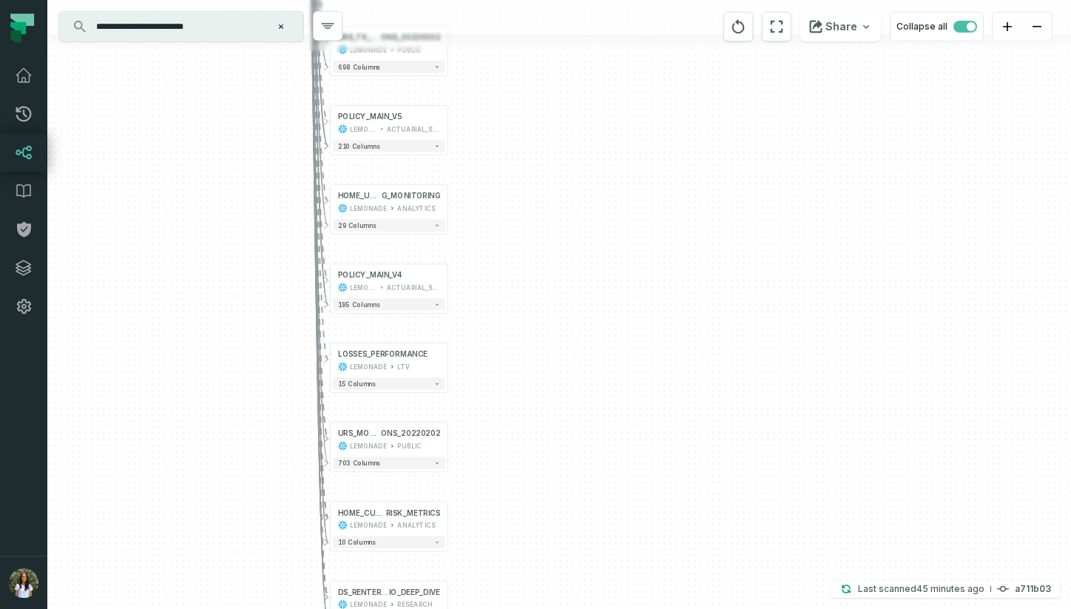
drag, startPoint x: 633, startPoint y: 187, endPoint x: 633, endPoint y: 366, distance: 179.0
click at [633, 364] on div "+ daily_earned_premium_sf lemonade view + 14 columns + POLICY_MAIN_FL_2022Q2 LE…" at bounding box center [559, 304] width 1024 height 609
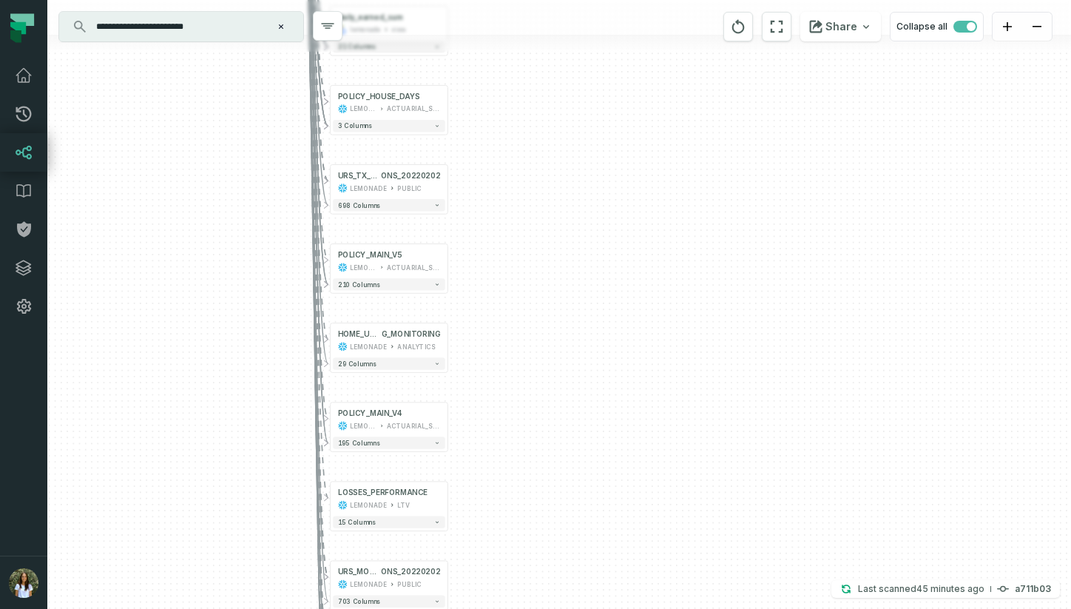
drag, startPoint x: 633, startPoint y: 366, endPoint x: 680, endPoint y: 608, distance: 246.4
click at [679, 608] on div "+ daily_earned_premium_sf lemonade view + 14 columns + POLICY_MAIN_FL_2022Q2 LE…" at bounding box center [559, 304] width 1024 height 609
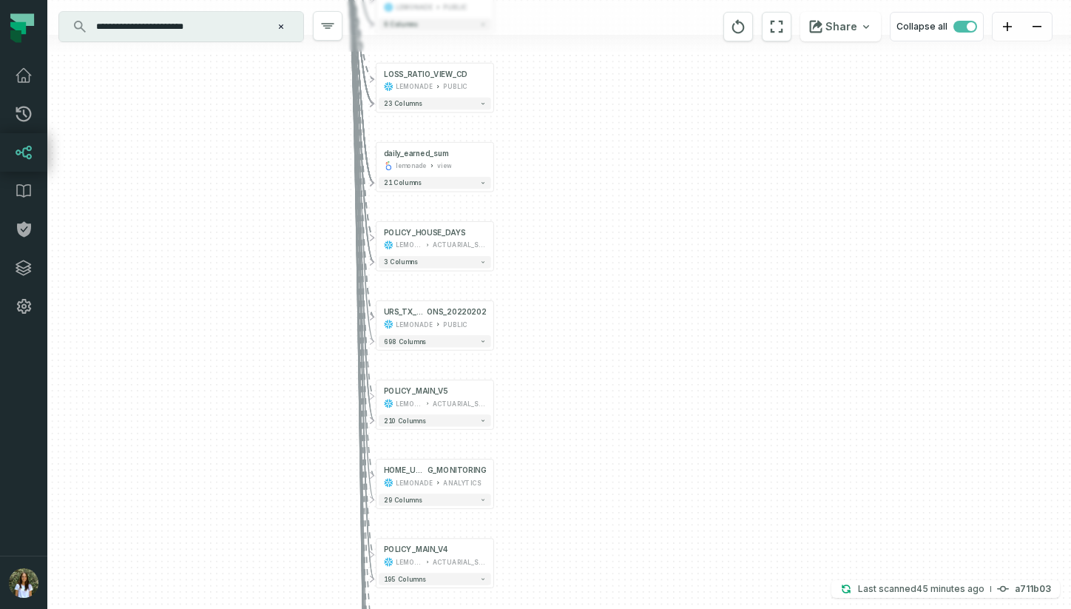
click at [672, 510] on div "+ daily_earned_premium_sf lemonade view + 14 columns + POLICY_MAIN_FL_2022Q2 LE…" at bounding box center [559, 304] width 1024 height 609
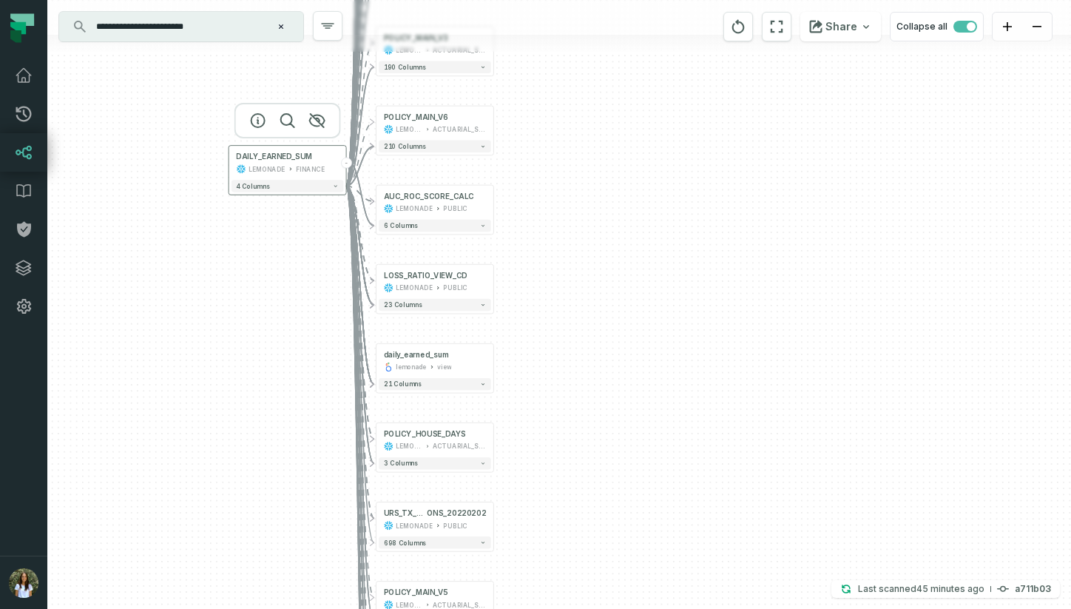
click at [304, 166] on div "FINANCE" at bounding box center [310, 169] width 29 height 10
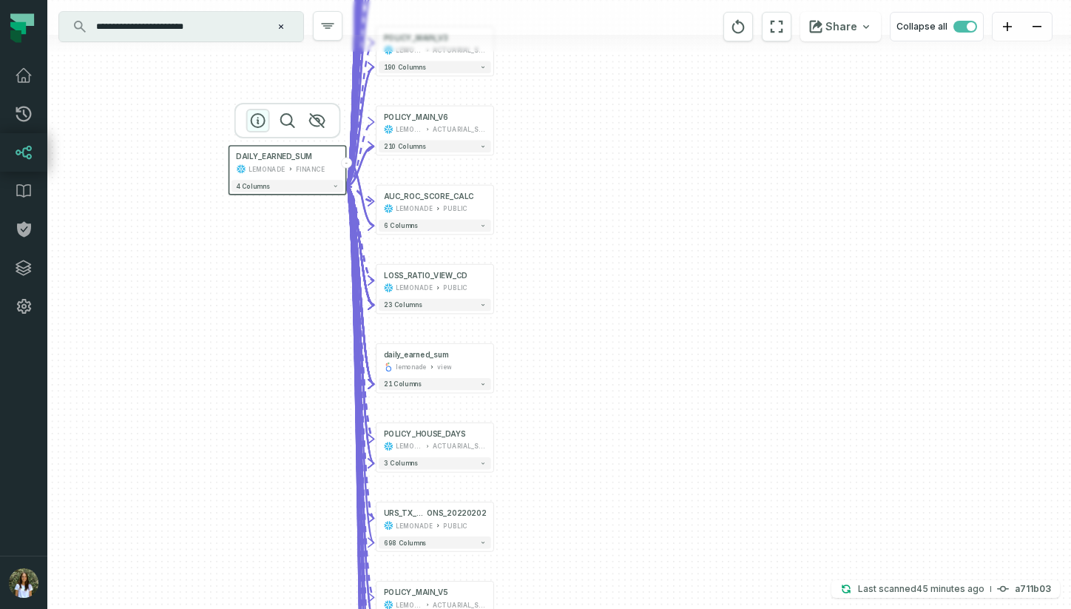
click at [258, 119] on icon "button" at bounding box center [257, 120] width 13 height 13
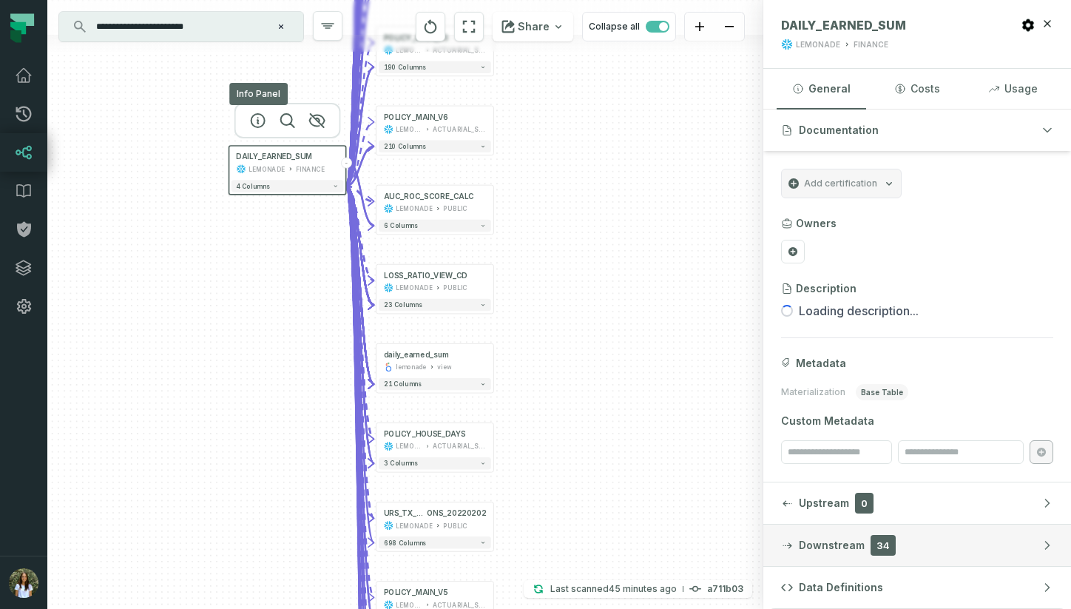
click at [802, 548] on span "Downstream" at bounding box center [832, 545] width 66 height 15
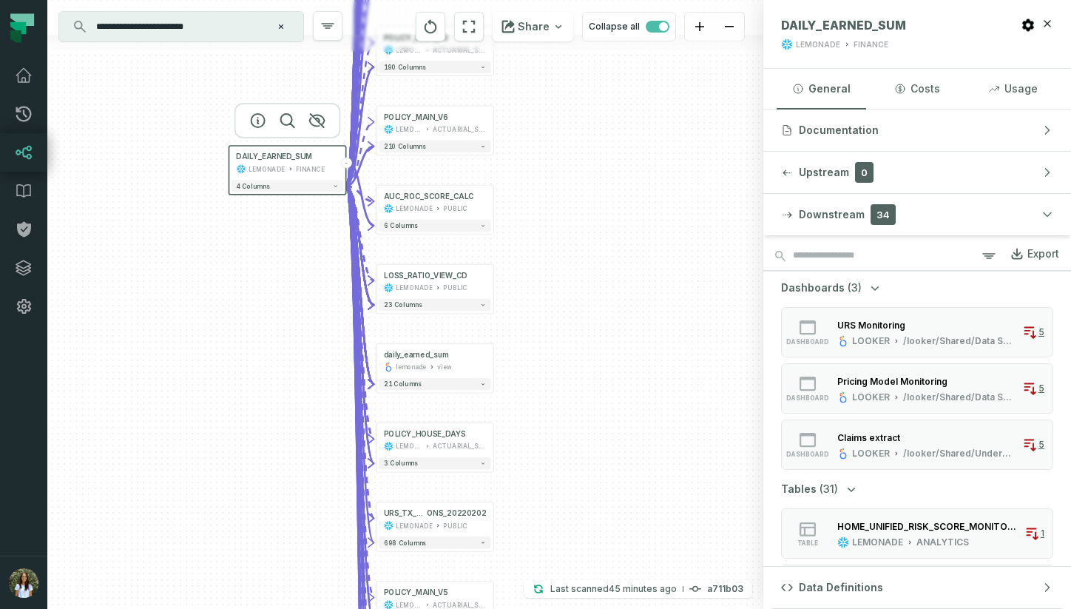
click at [1034, 258] on div "Export" at bounding box center [1043, 253] width 32 height 13
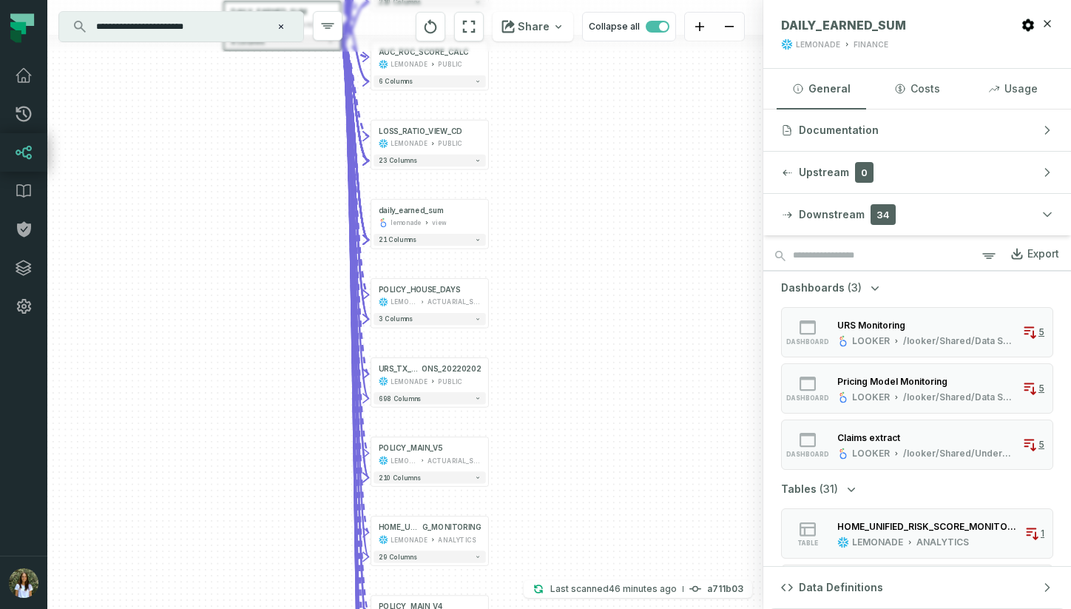
drag, startPoint x: 621, startPoint y: 233, endPoint x: 621, endPoint y: 196, distance: 37.0
click at [621, 195] on div "+ daily_earned_premium_sf lemonade view + 14 columns + POLICY_MAIN_FL_2022Q2 LE…" at bounding box center [405, 304] width 716 height 609
click at [195, 26] on input "**********" at bounding box center [179, 27] width 185 height 24
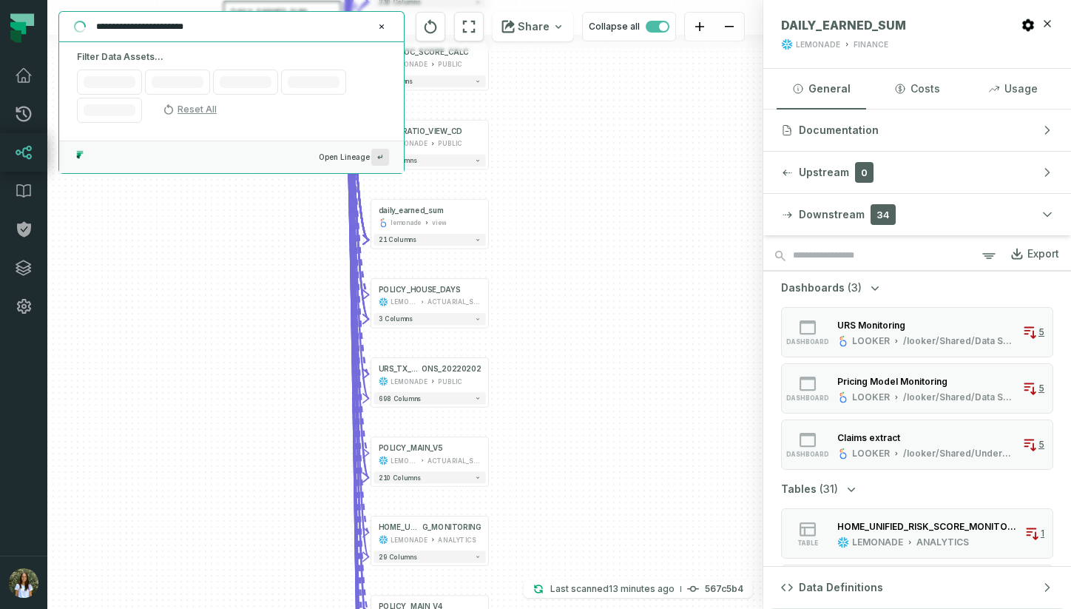
click at [195, 26] on input "**********" at bounding box center [229, 27] width 285 height 24
paste input "text"
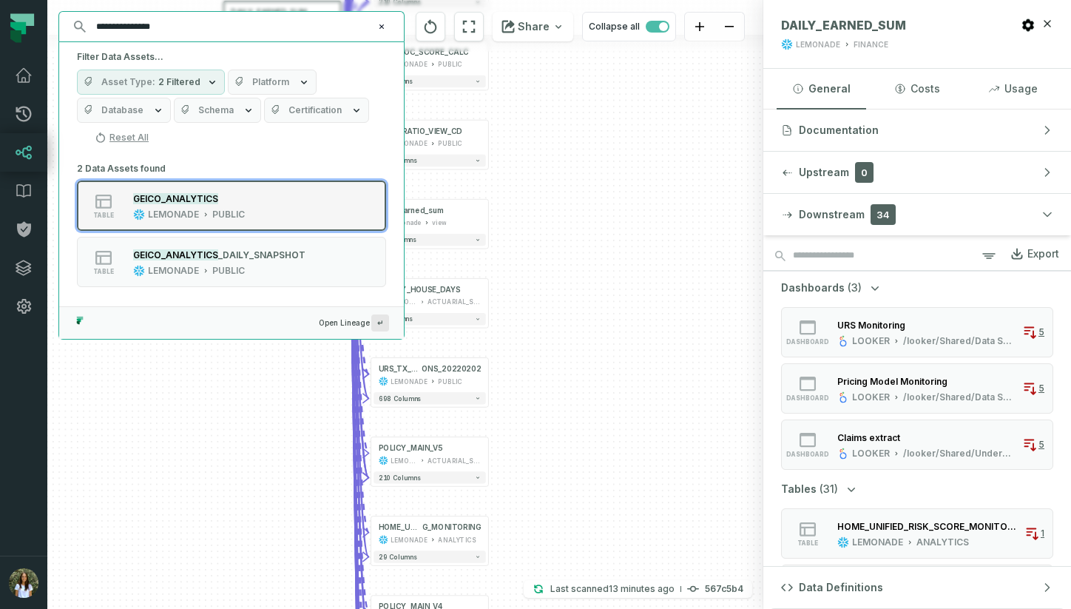
type input "**********"
click at [259, 211] on div "table GEICO_ANALYTICS LEMONADE PUBLIC" at bounding box center [265, 206] width 370 height 30
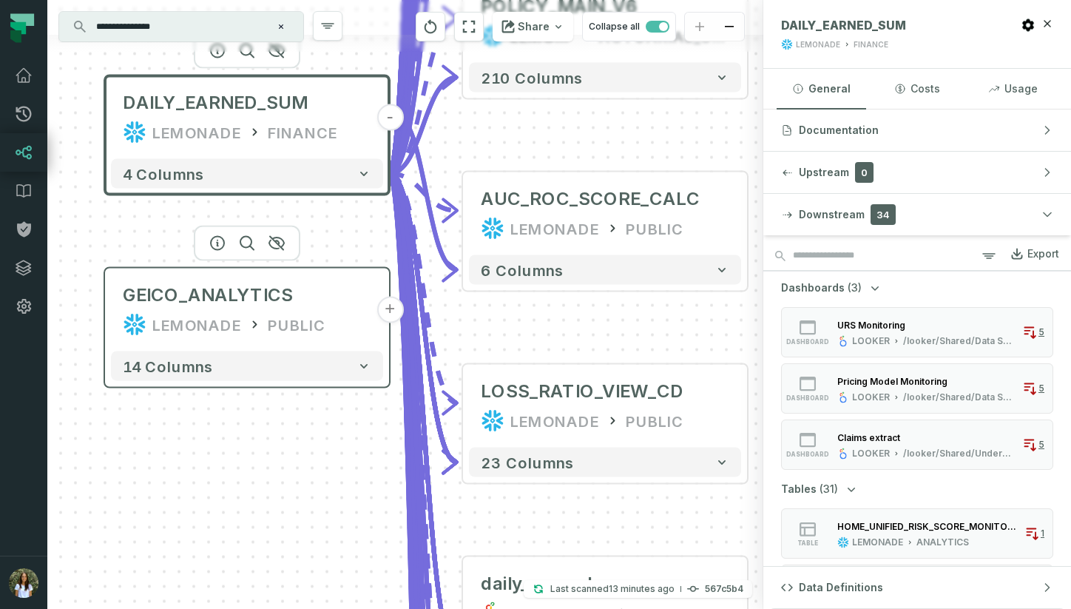
drag, startPoint x: 485, startPoint y: 305, endPoint x: 324, endPoint y: 328, distance: 162.9
click at [323, 328] on div "LEMONADE PUBLIC" at bounding box center [247, 325] width 249 height 24
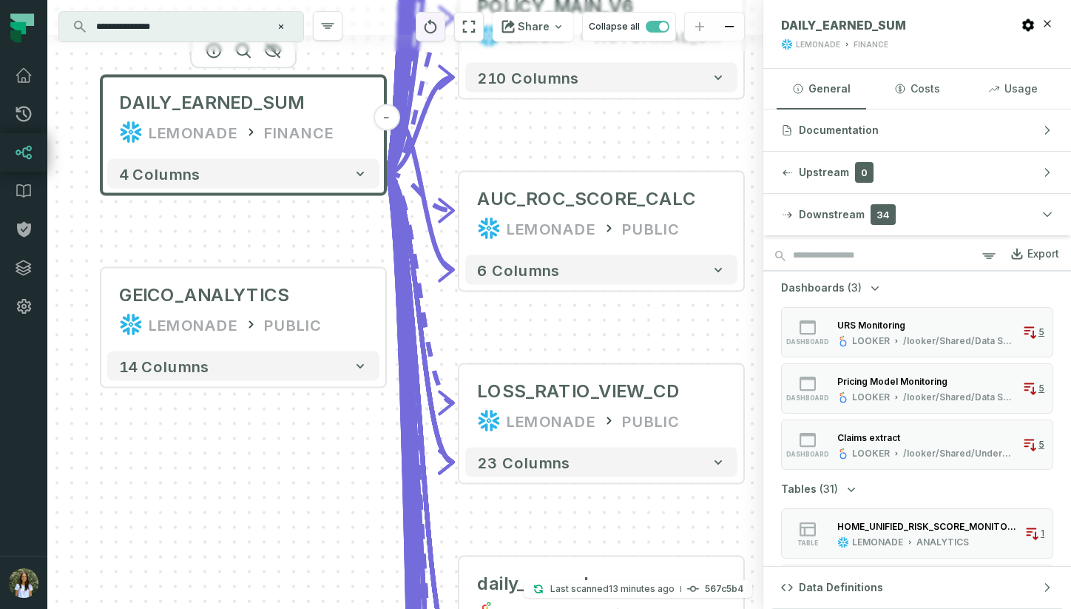
click at [433, 35] on icon "reset" at bounding box center [430, 27] width 16 height 18
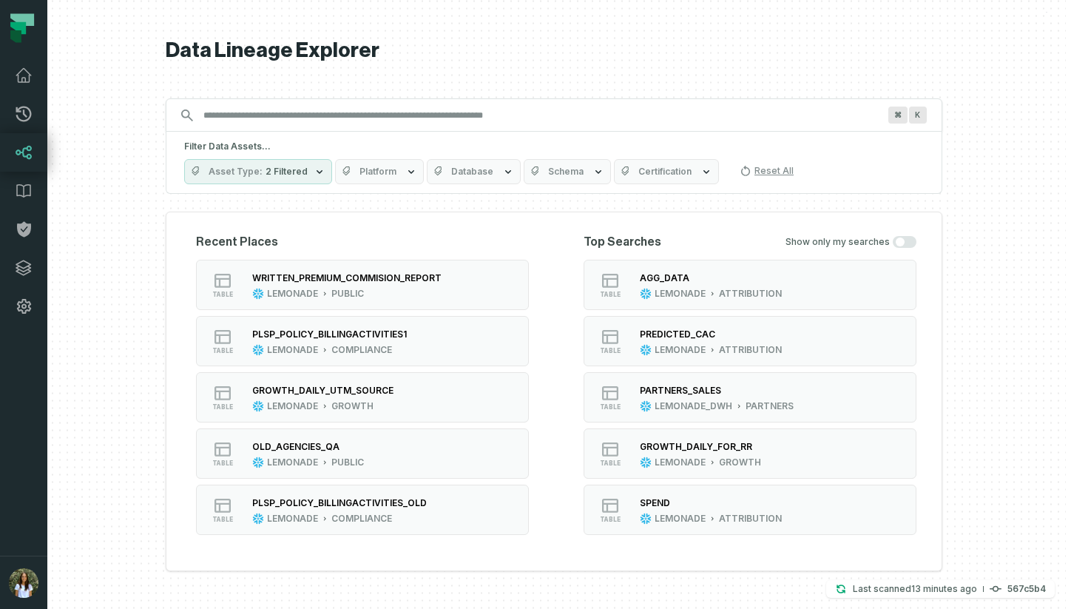
click at [450, 110] on input "Discovery Provider cmdk menu" at bounding box center [541, 116] width 692 height 24
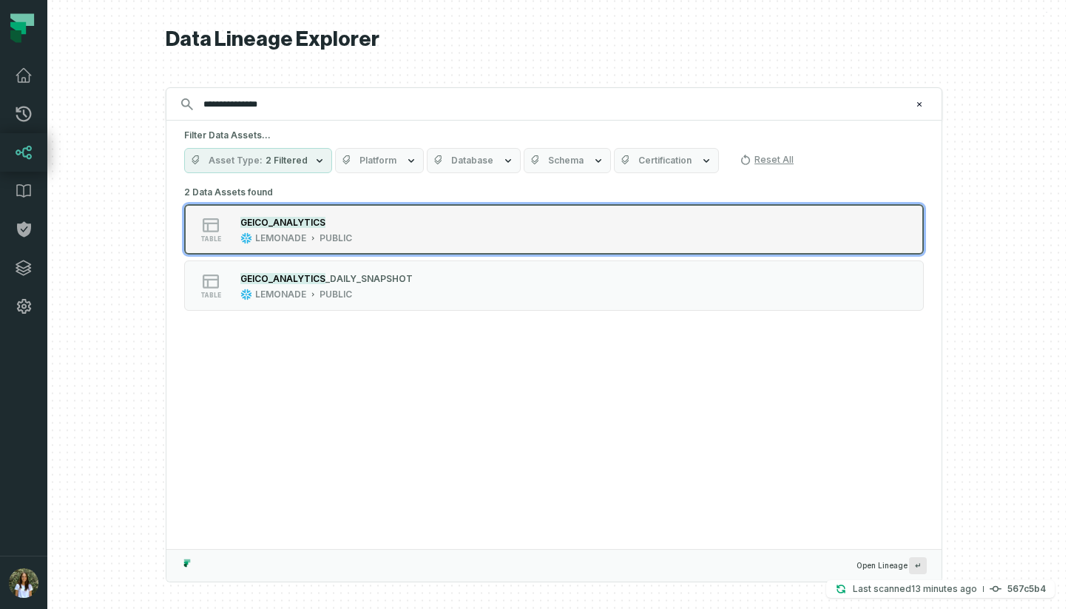
type input "**********"
click at [414, 221] on div "table GEICO_ANALYTICS LEMONADE PUBLIC" at bounding box center [372, 229] width 370 height 30
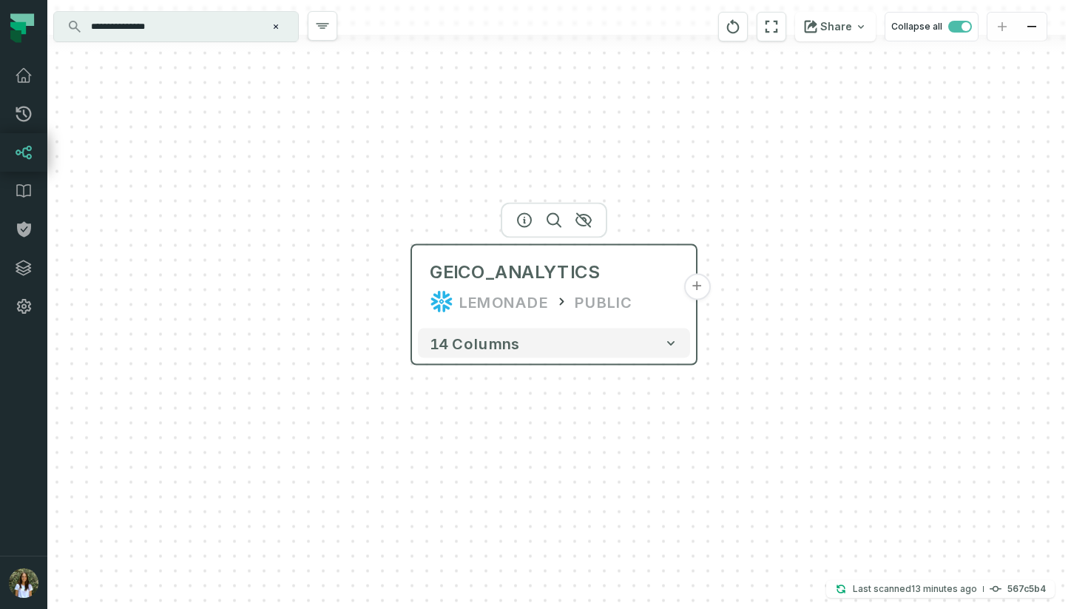
click at [698, 294] on button "+" at bounding box center [696, 287] width 27 height 27
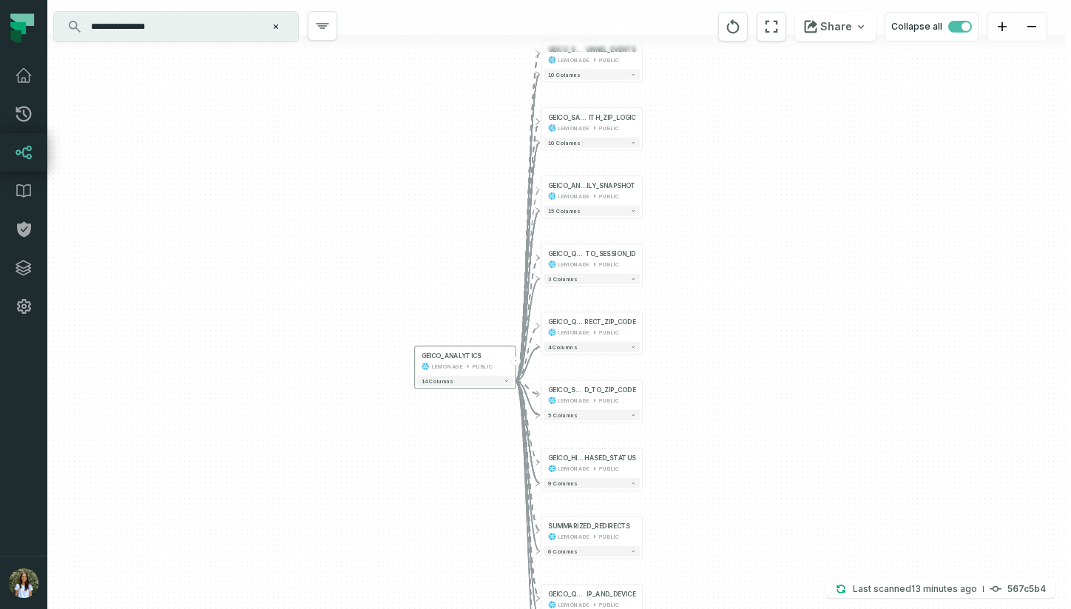
scroll to position [0, 0]
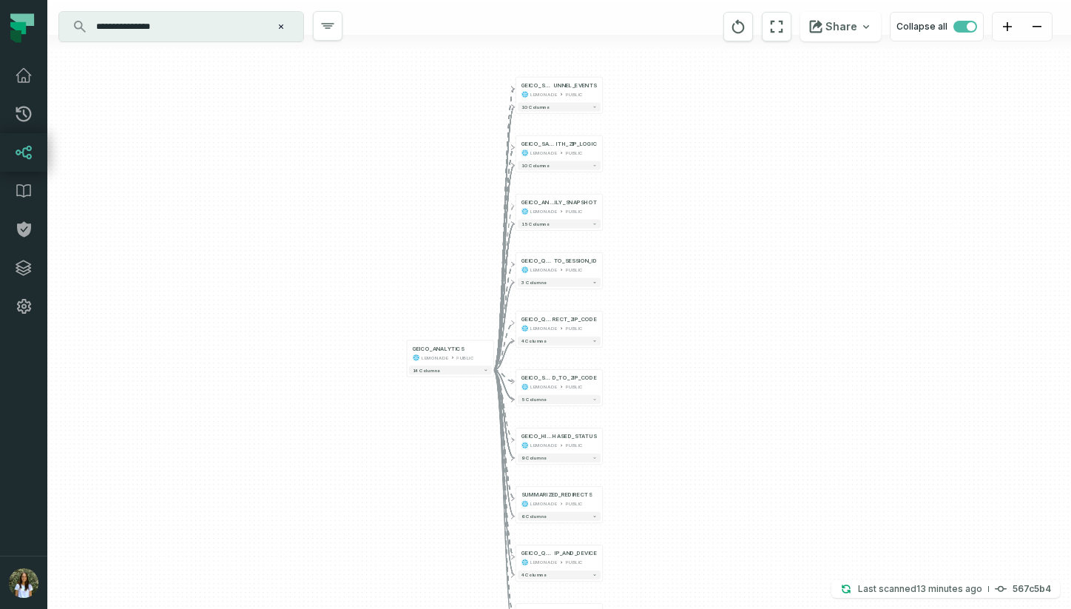
click at [151, 30] on input "**********" at bounding box center [179, 27] width 185 height 24
click at [899, 387] on div "+ GEICO_SALES_F UNNEL_EVENTS LEMONADE PUBLIC + 10 columns + GEICO_SALES_FUNNEL_…" at bounding box center [559, 304] width 1024 height 609
click at [428, 353] on div "GEICO_ANALYTICS LEMONADE PUBLIC" at bounding box center [450, 352] width 83 height 21
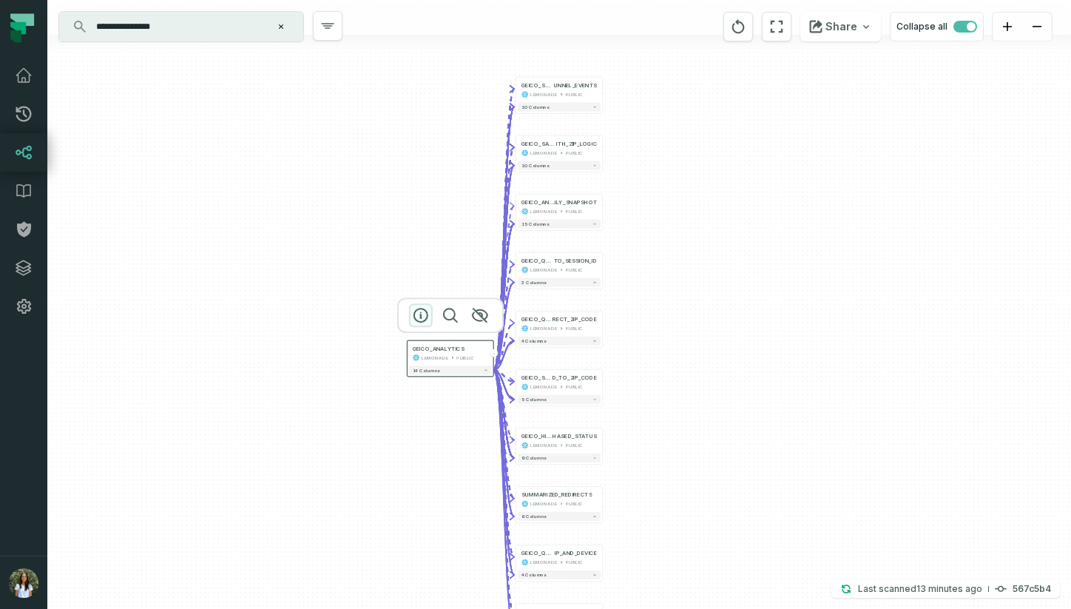
click at [416, 313] on icon "button" at bounding box center [421, 315] width 18 height 18
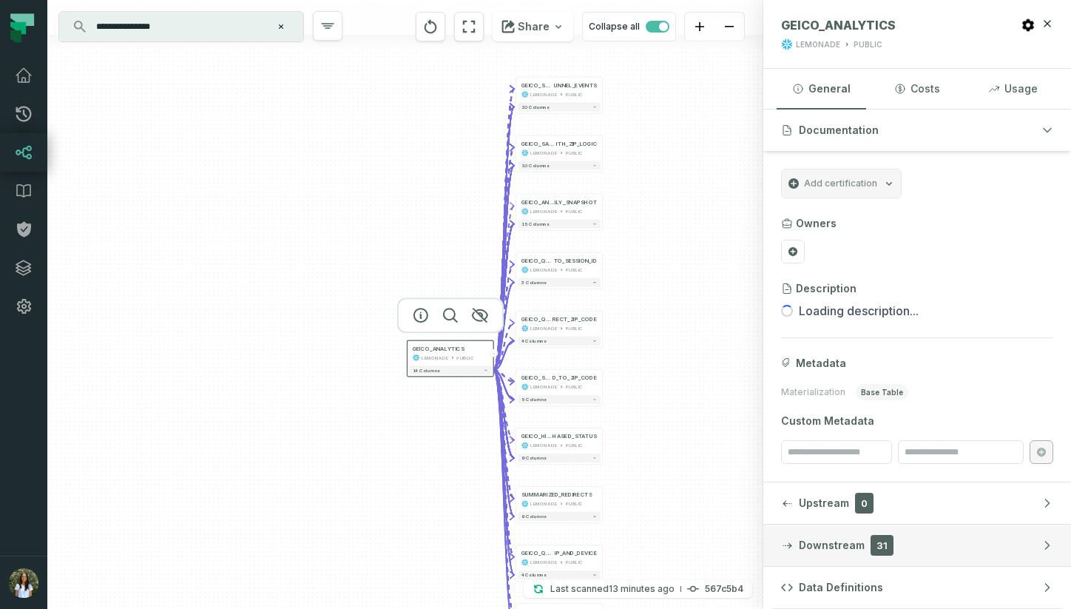
click at [841, 542] on span "Downstream" at bounding box center [832, 545] width 66 height 15
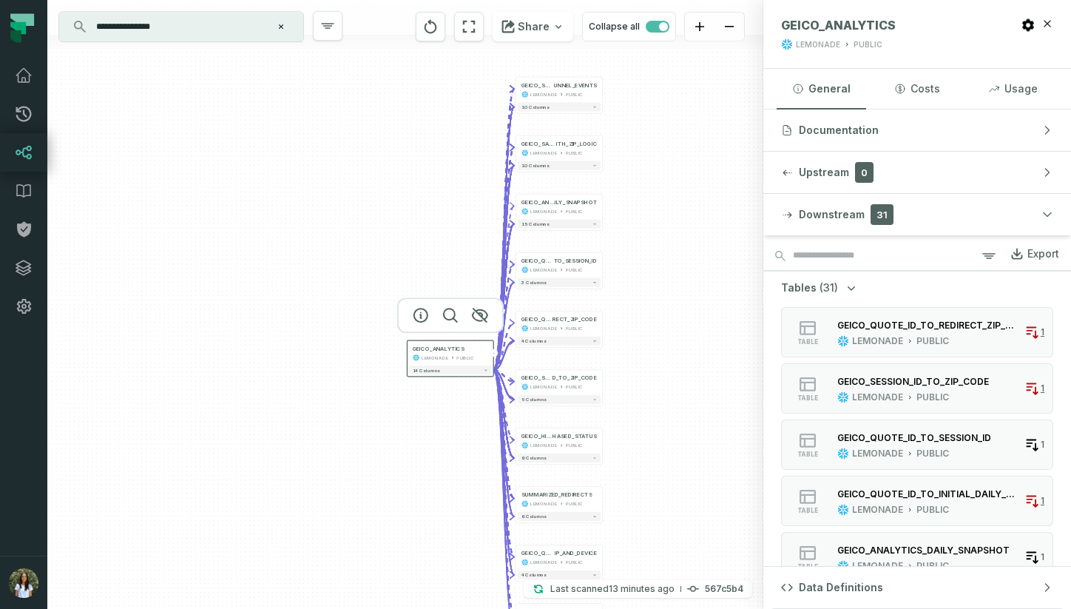
click at [1014, 249] on icon at bounding box center [1017, 253] width 15 height 15
click at [439, 31] on icon "reset" at bounding box center [430, 27] width 16 height 18
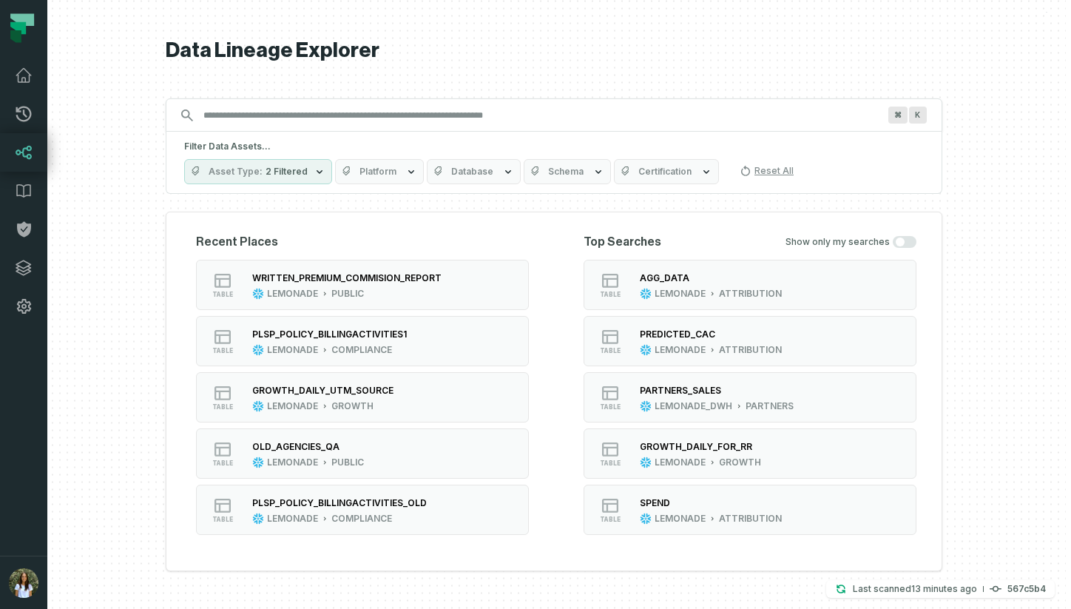
click at [409, 125] on input "Discovery Provider cmdk menu" at bounding box center [541, 116] width 692 height 24
click at [409, 113] on input "Discovery Provider cmdk menu" at bounding box center [541, 116] width 692 height 24
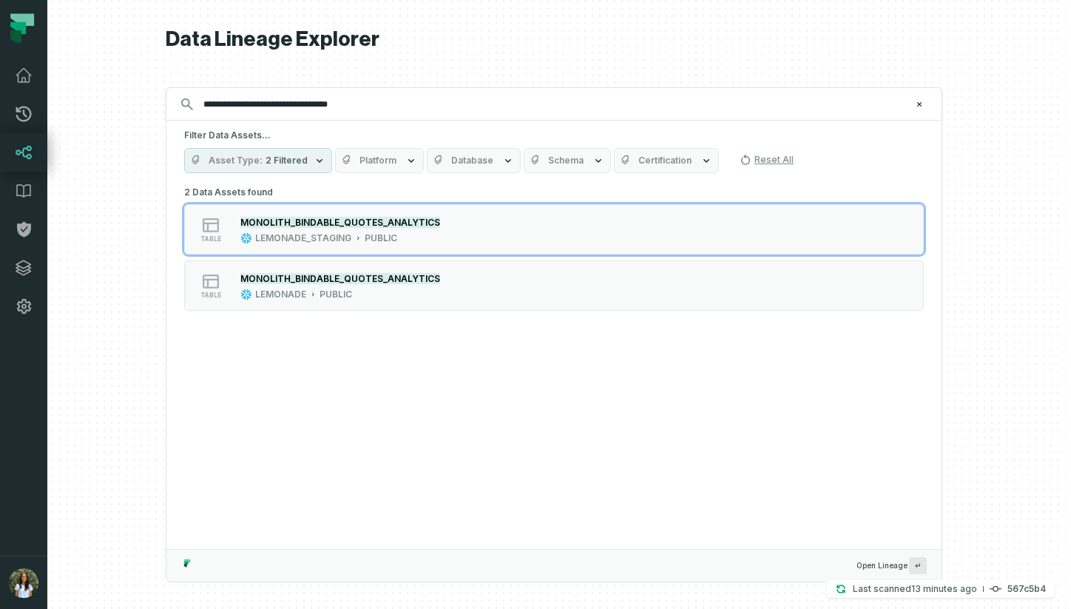
type input "**********"
click at [476, 234] on div "table MONOLITH_BINDABLE_QUOTES_ANALYTICS LEMONADE_STAGING PUBLIC" at bounding box center [372, 229] width 370 height 30
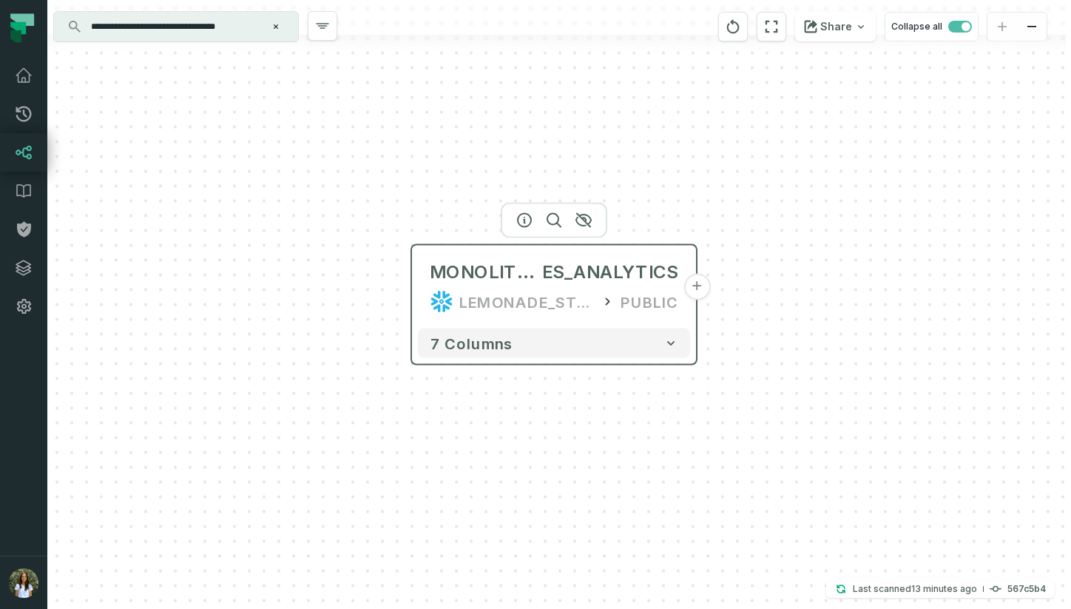
click at [694, 293] on button "+" at bounding box center [696, 287] width 27 height 27
click at [696, 288] on button "+" at bounding box center [696, 287] width 27 height 27
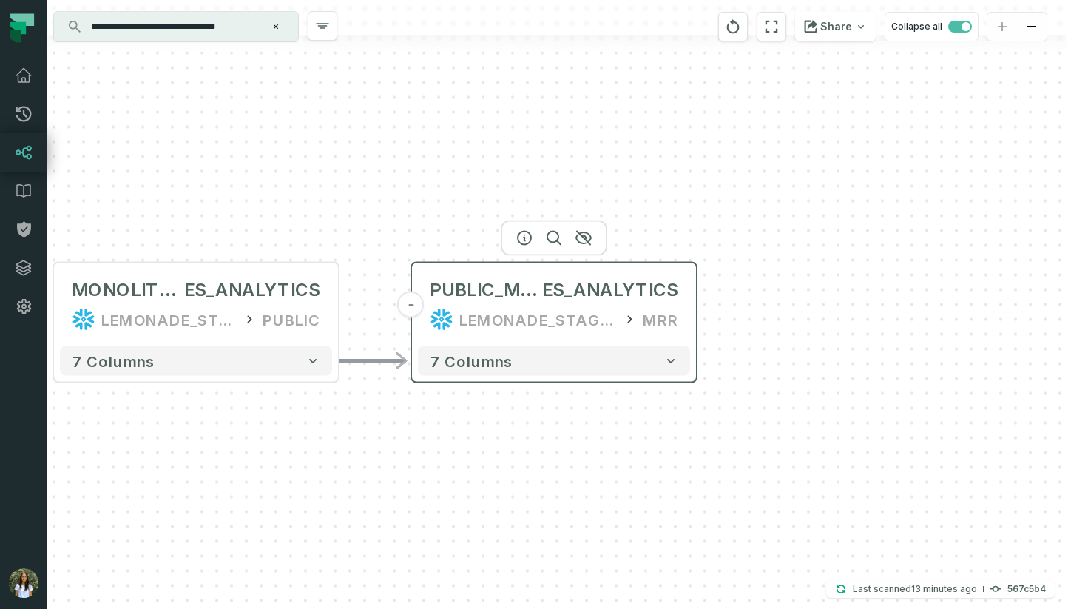
click at [598, 314] on div "LEMONADE_STAGING_DWH" at bounding box center [537, 320] width 157 height 24
